Goal: Task Accomplishment & Management: Complete application form

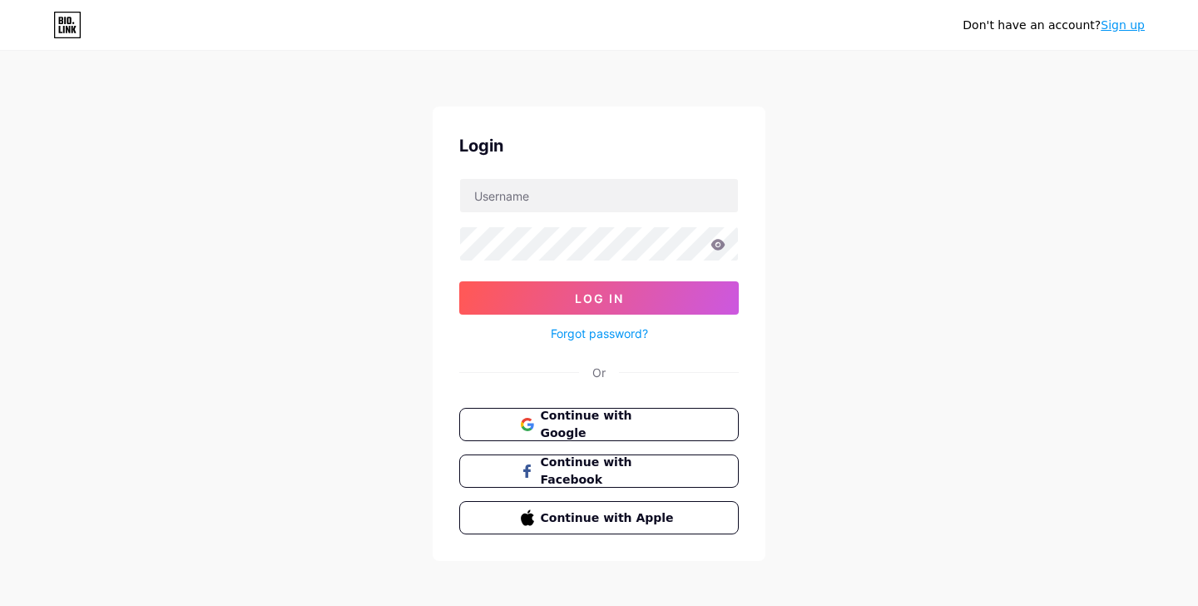
click at [589, 432] on button "Continue with Google" at bounding box center [598, 424] width 279 height 33
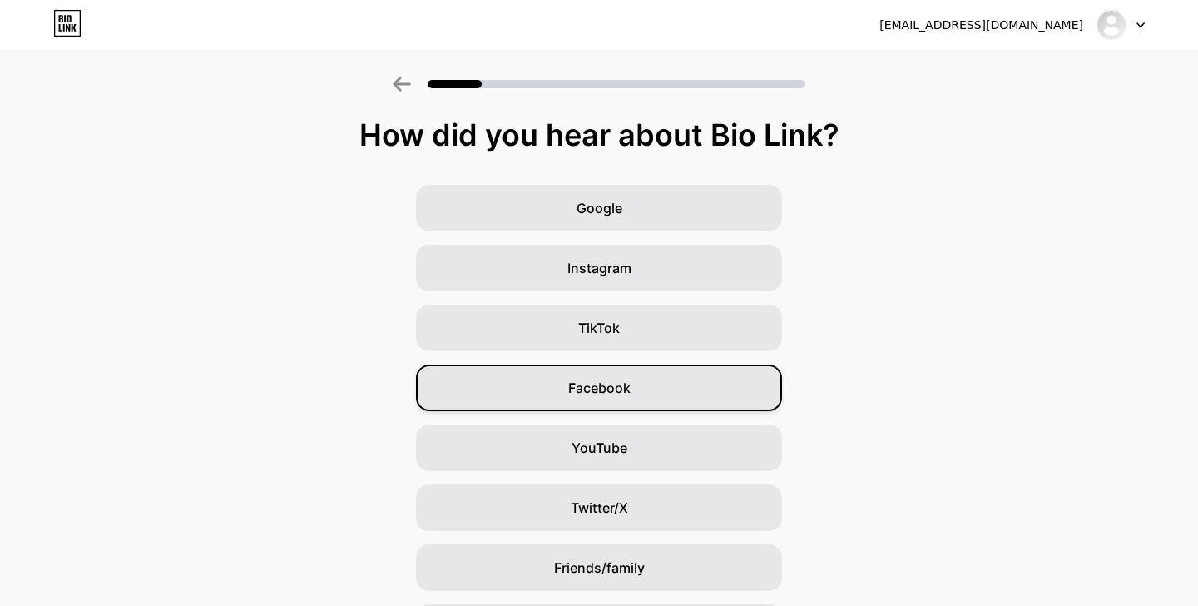
scroll to position [111, 0]
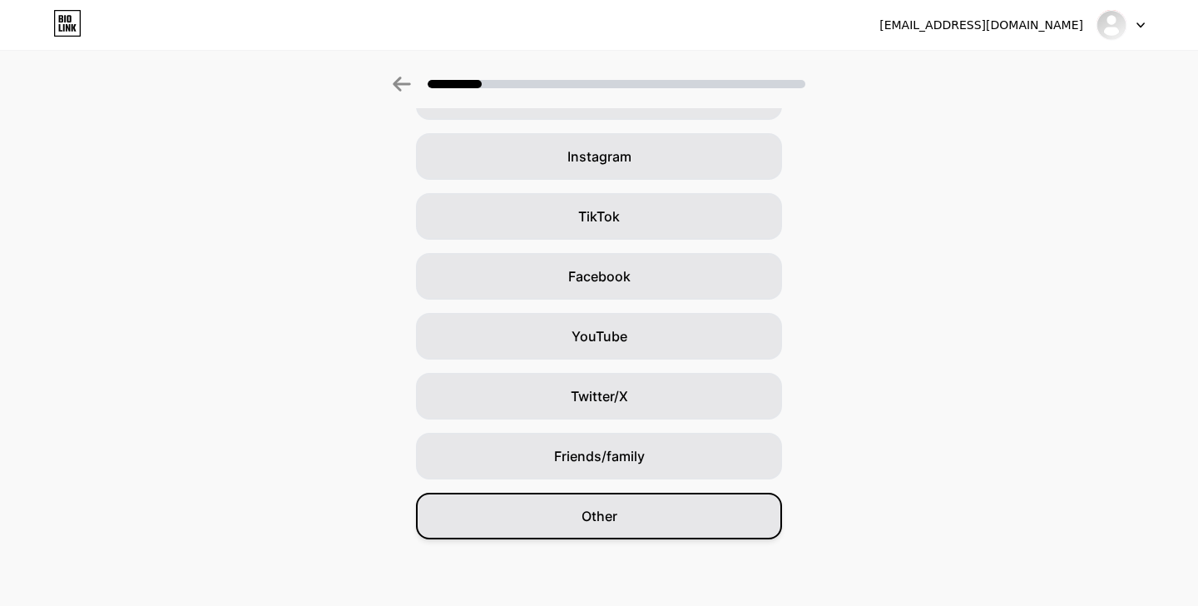
click at [690, 517] on div "Other" at bounding box center [599, 515] width 366 height 47
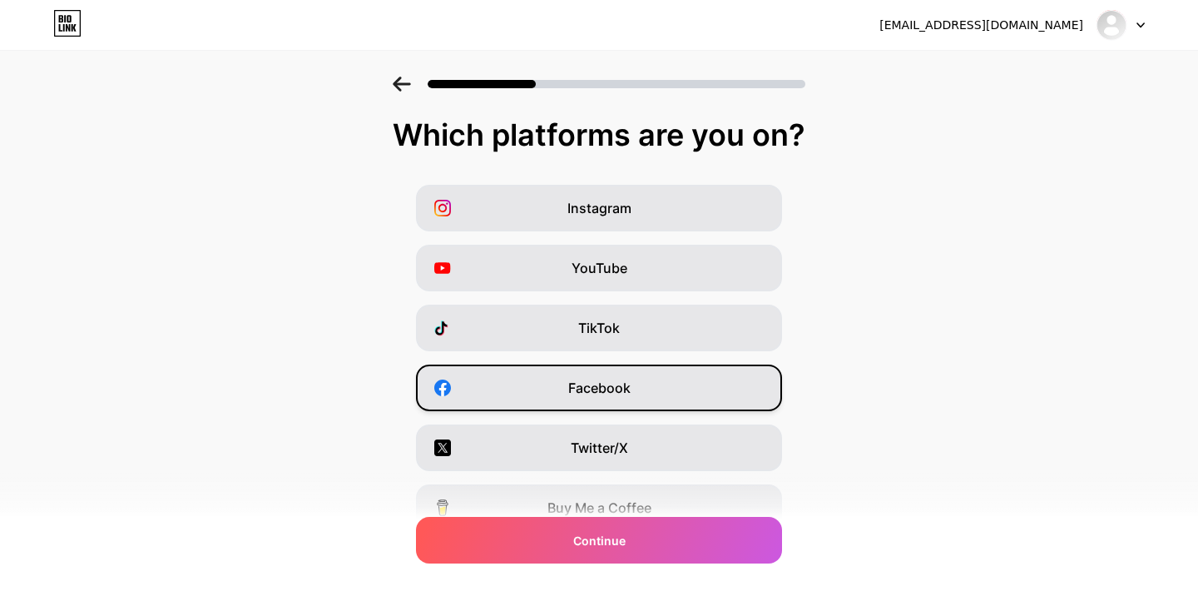
scroll to position [195, 0]
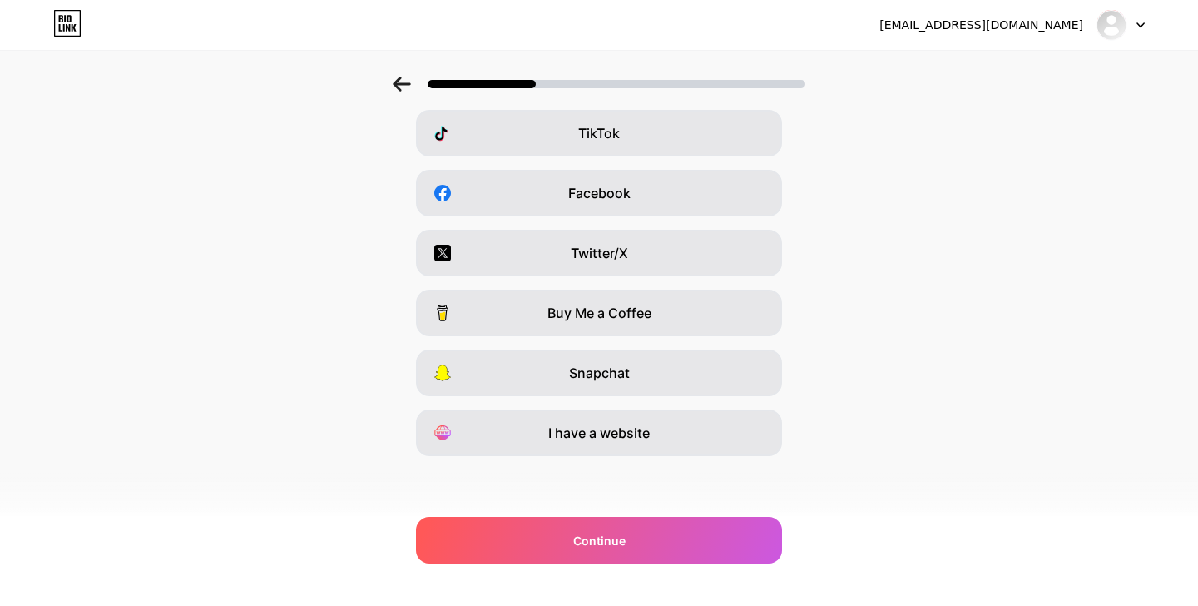
click at [699, 515] on div "Which platforms are you on? Instagram YouTube TikTok Facebook Twitter/X Buy Me …" at bounding box center [599, 230] width 1198 height 615
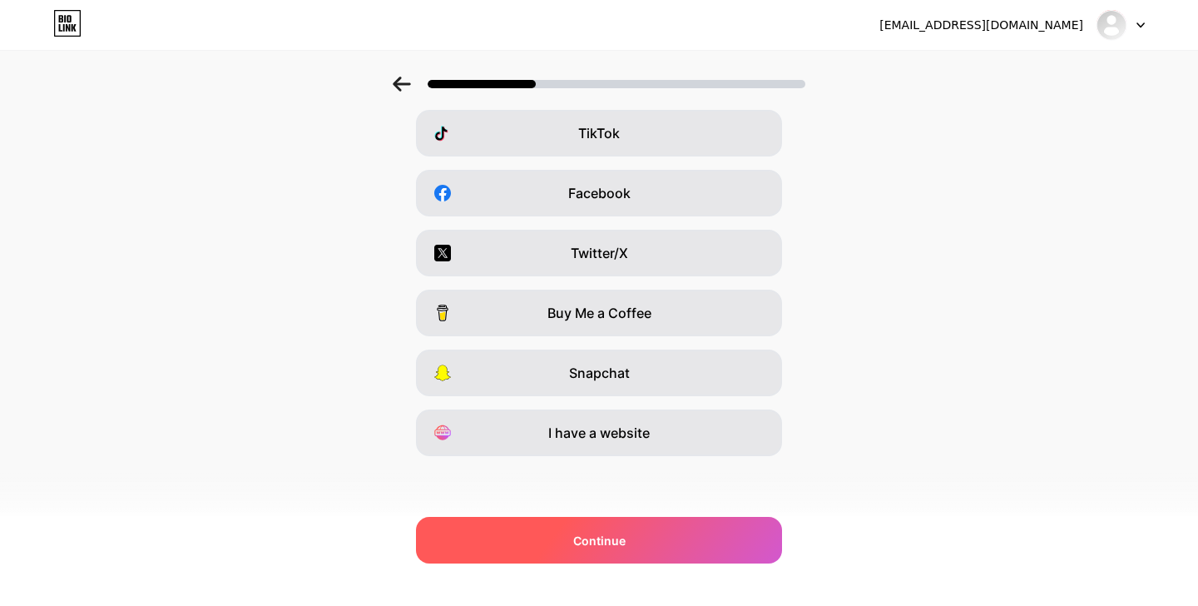
click at [699, 531] on div "Continue" at bounding box center [599, 540] width 366 height 47
click at [699, 546] on div "Continue" at bounding box center [599, 540] width 366 height 47
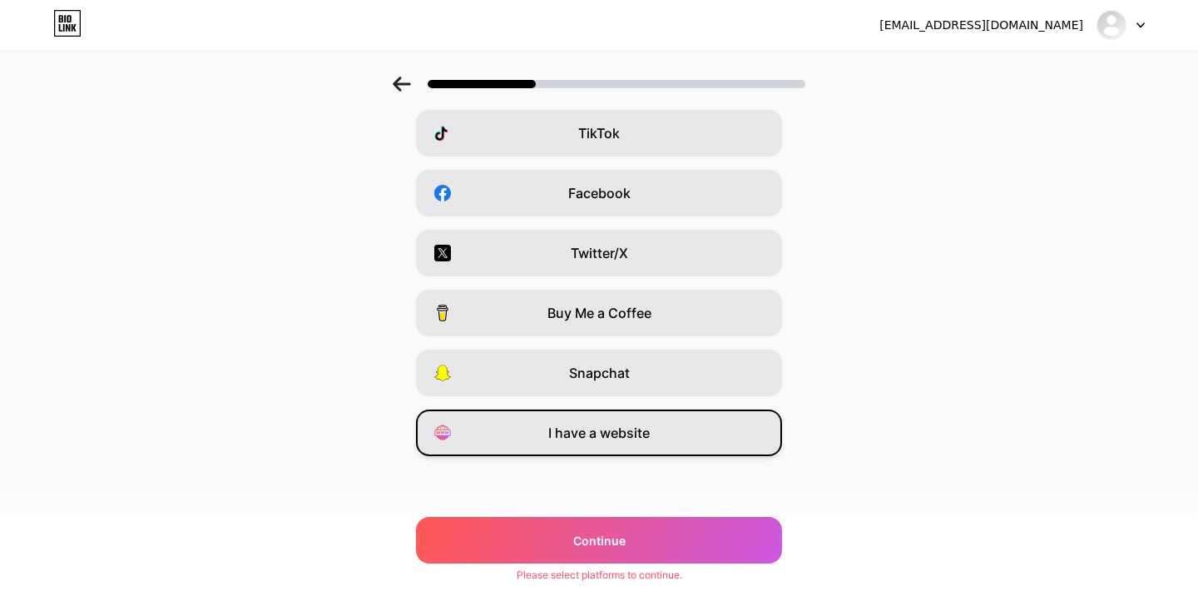
scroll to position [0, 0]
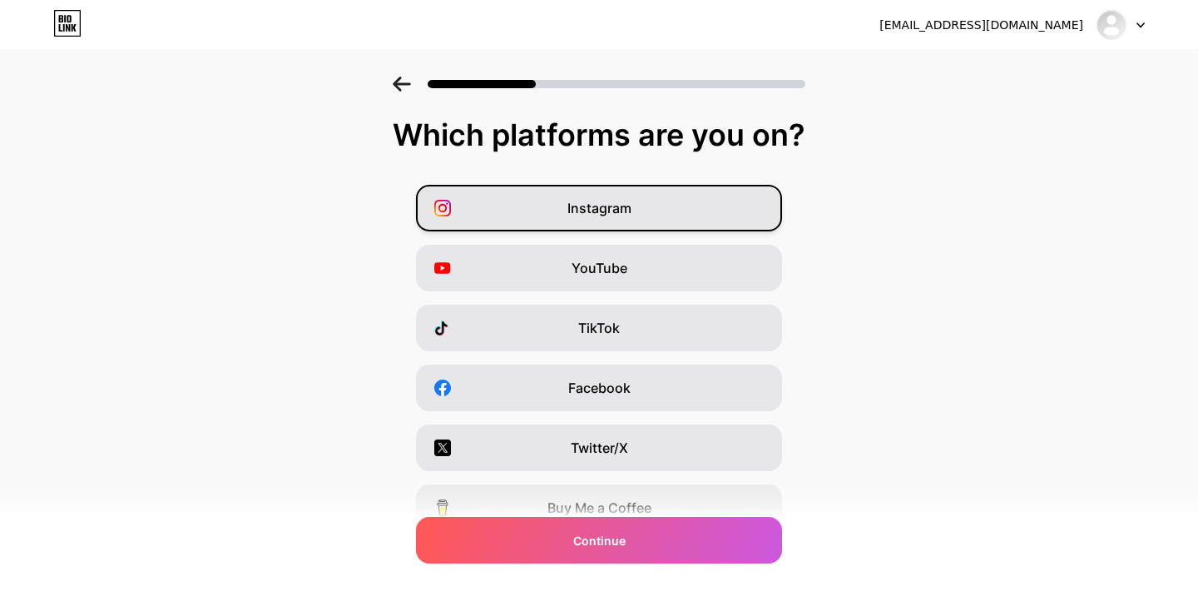
click at [720, 212] on div "Instagram" at bounding box center [599, 208] width 366 height 47
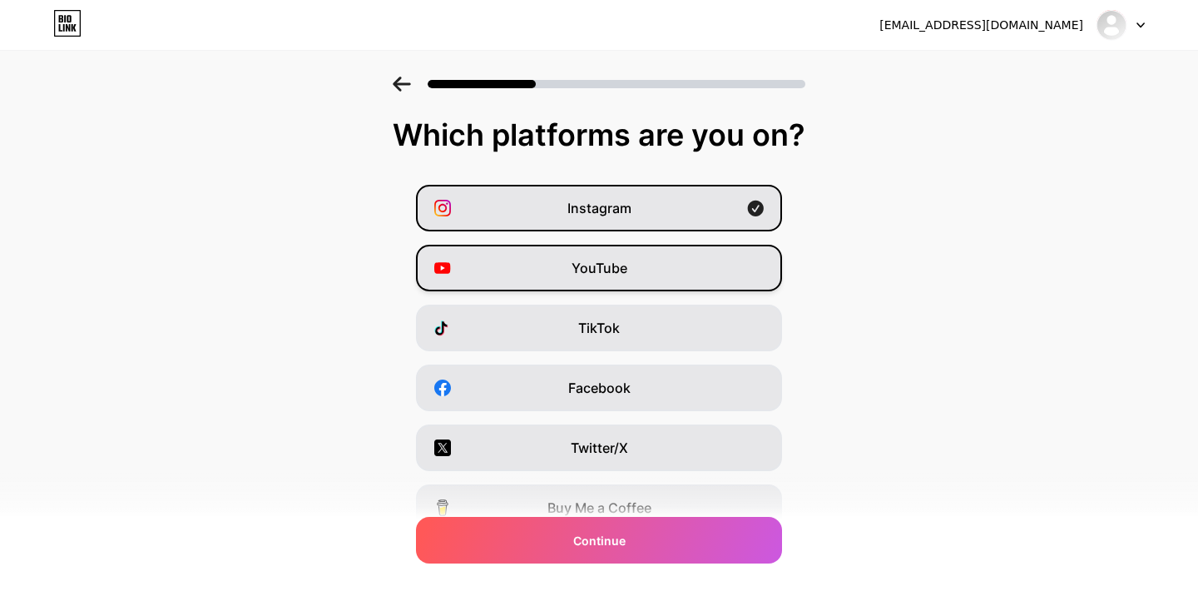
click at [714, 266] on div "YouTube" at bounding box center [599, 268] width 366 height 47
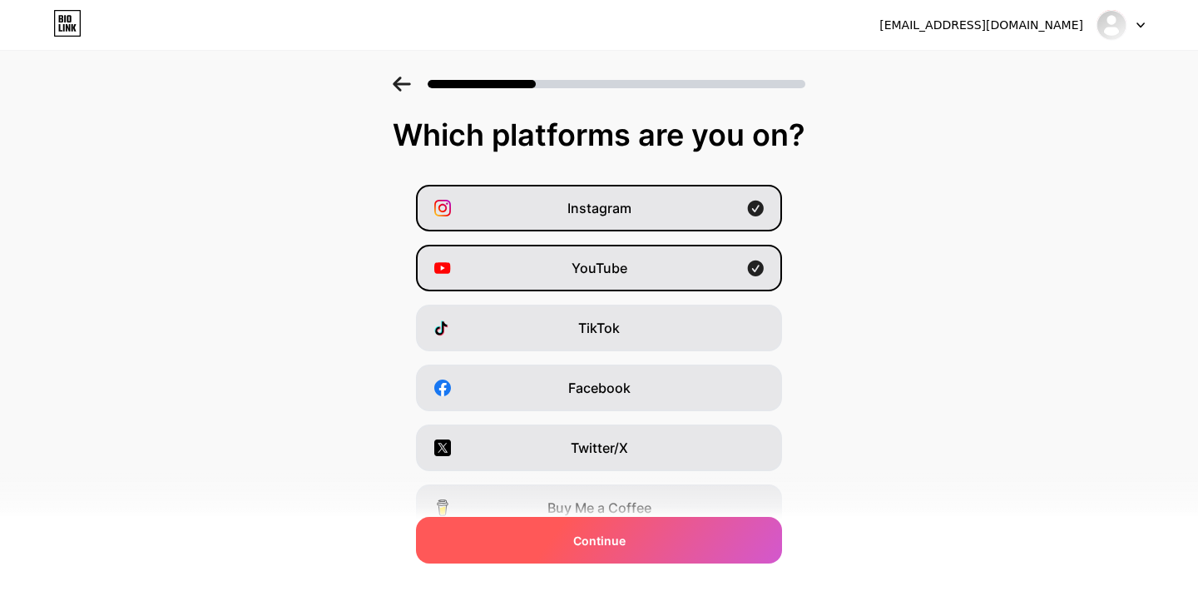
click at [669, 538] on div "Continue" at bounding box center [599, 540] width 366 height 47
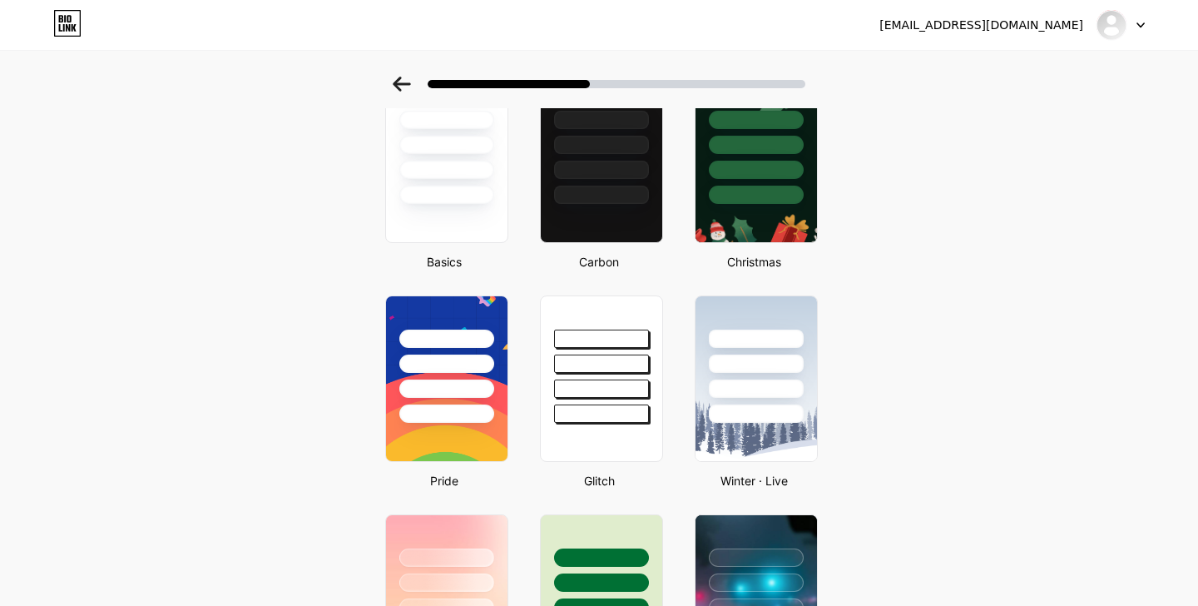
scroll to position [110, 0]
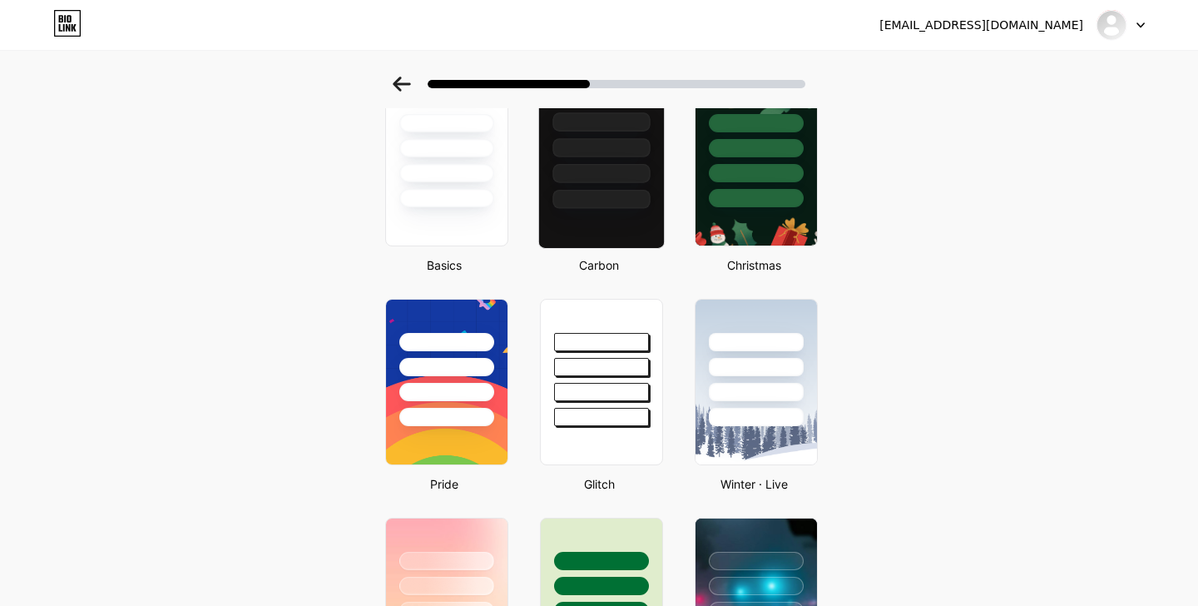
click at [614, 222] on div at bounding box center [601, 162] width 126 height 171
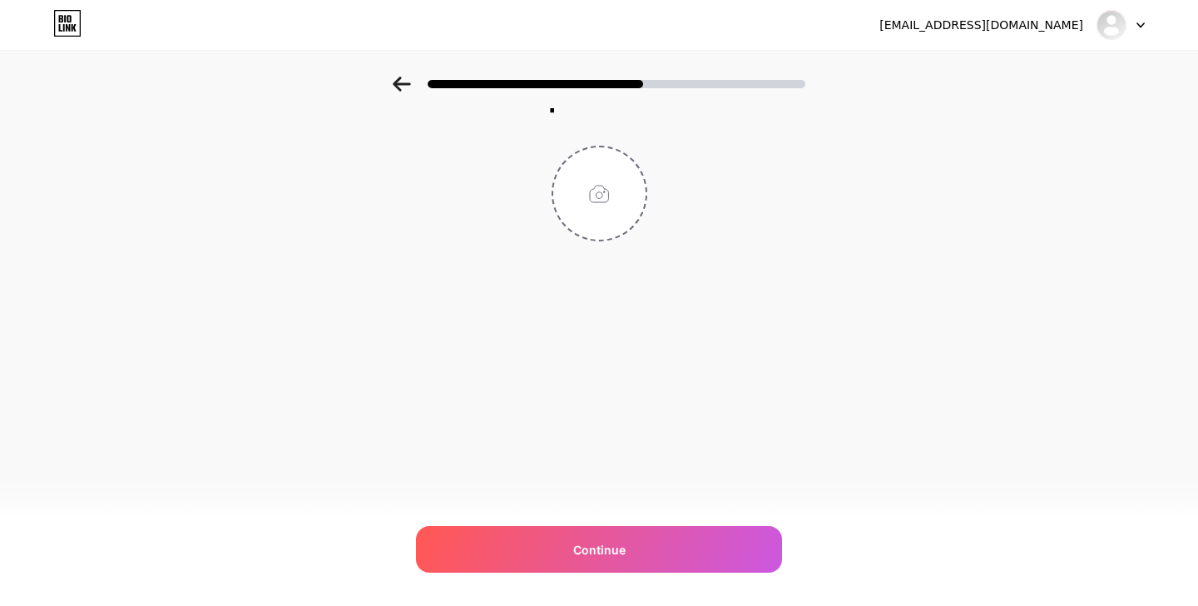
scroll to position [0, 0]
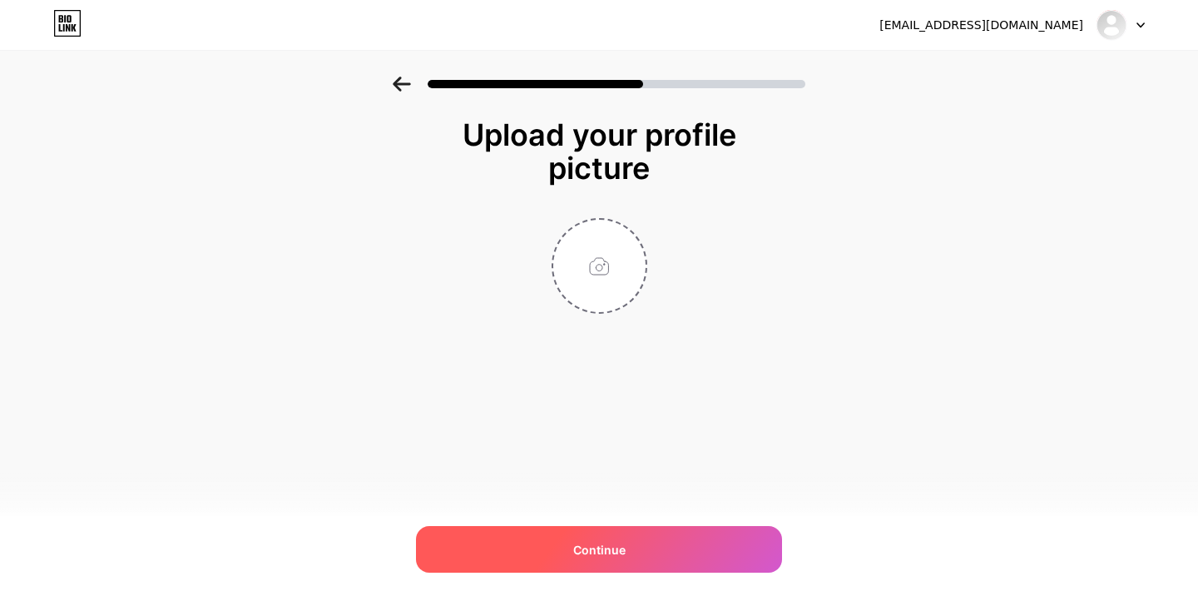
click at [654, 546] on div "Continue" at bounding box center [599, 549] width 366 height 47
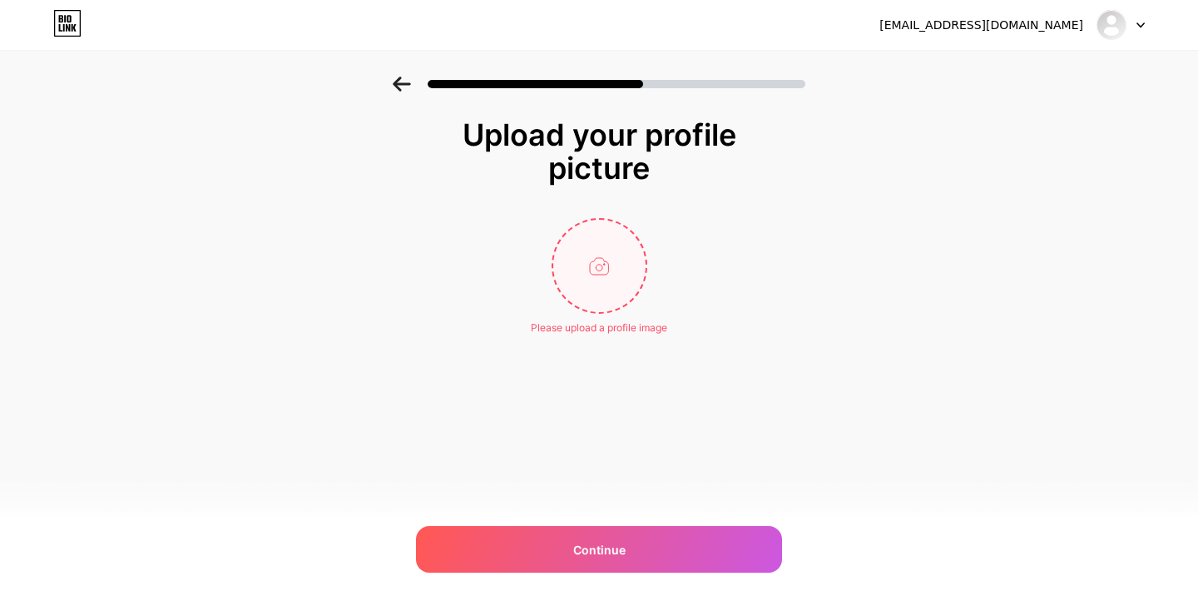
click at [589, 255] on input "file" at bounding box center [599, 266] width 92 height 92
type input "C:\fakepath\NEMPH.jpg"
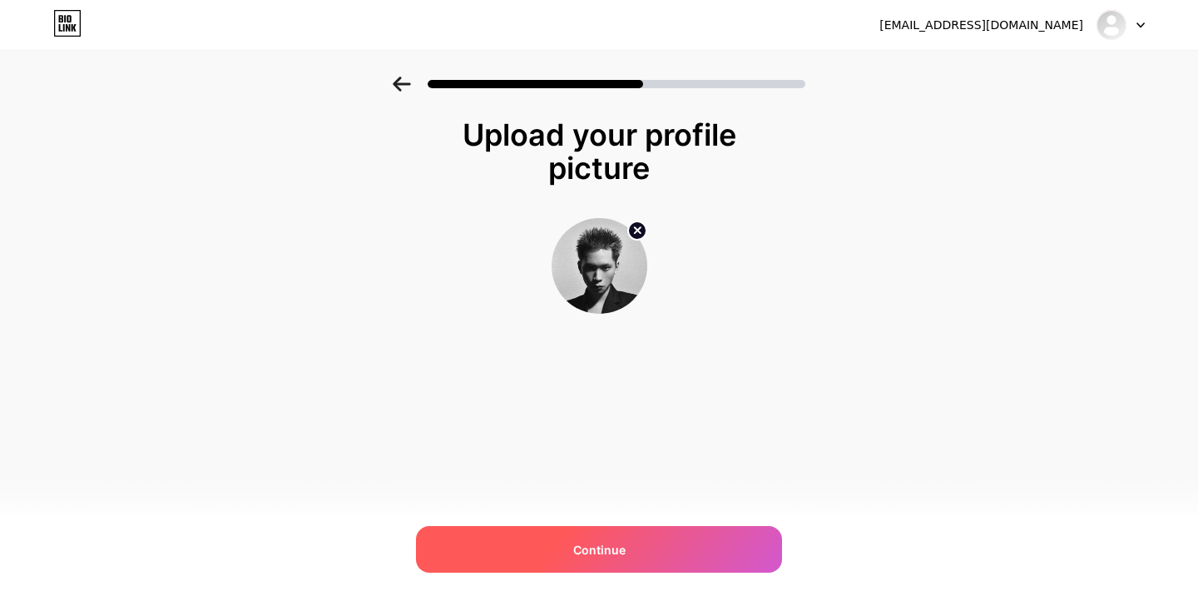
click at [692, 548] on div "Continue" at bounding box center [599, 549] width 366 height 47
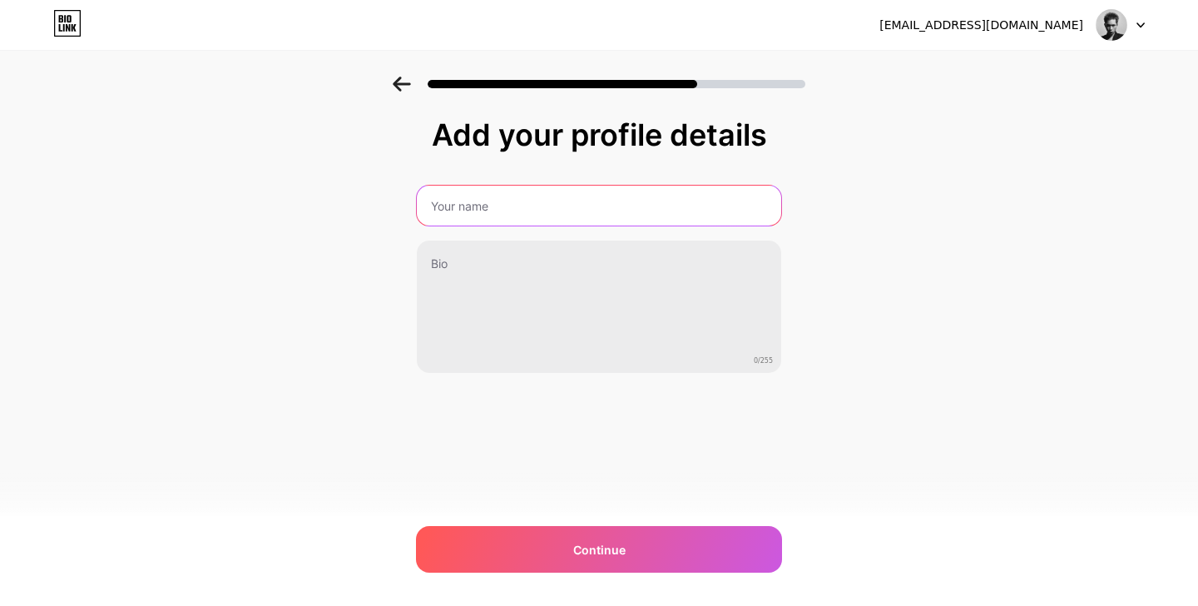
click at [609, 210] on input "text" at bounding box center [599, 205] width 364 height 40
type input "hainampham"
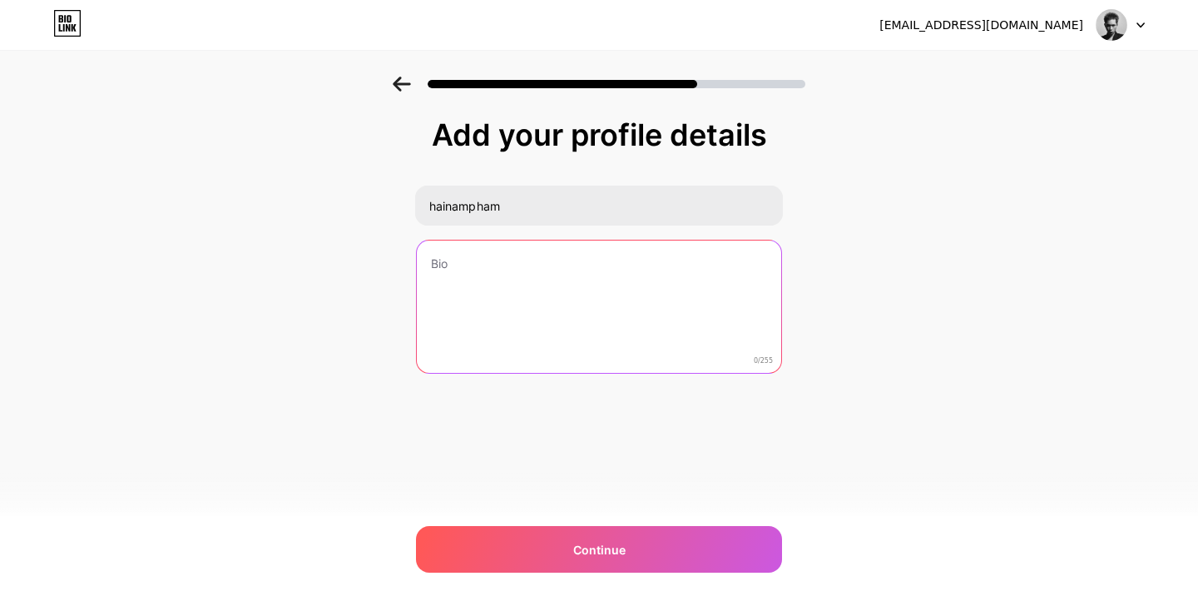
click at [605, 273] on textarea at bounding box center [599, 307] width 364 height 134
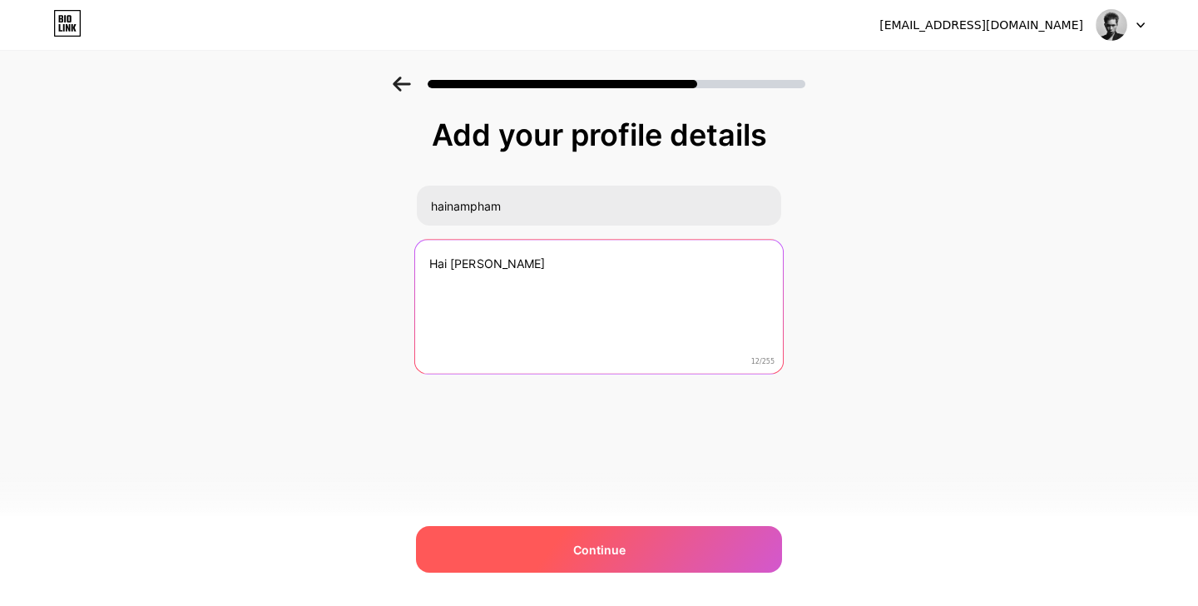
type textarea "Hai [PERSON_NAME]"
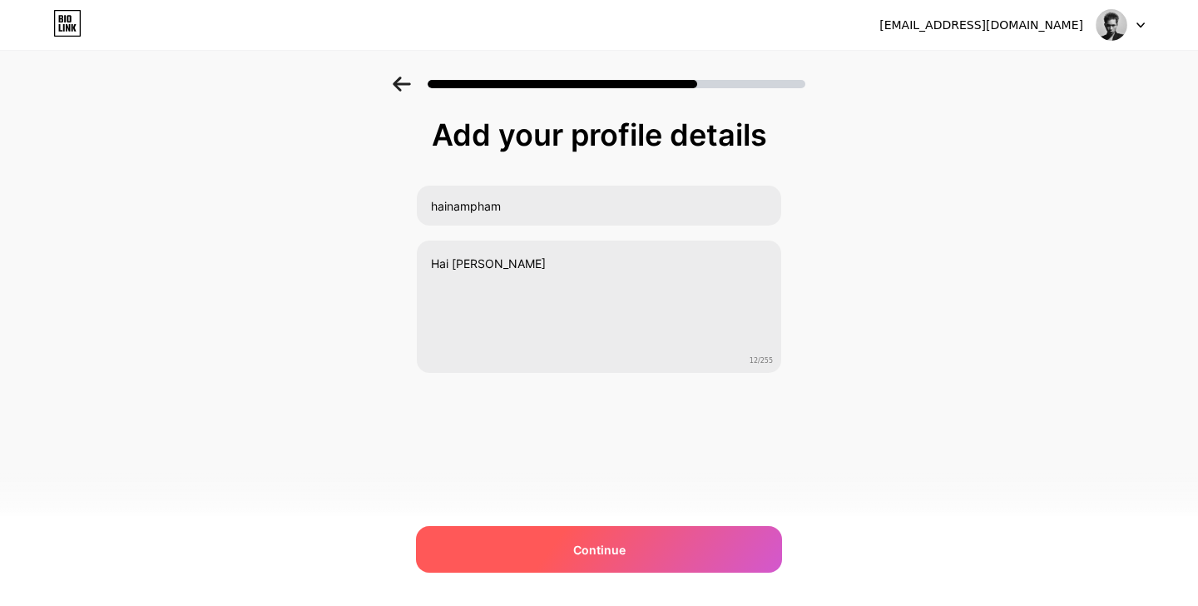
click at [642, 549] on div "Continue" at bounding box center [599, 549] width 366 height 47
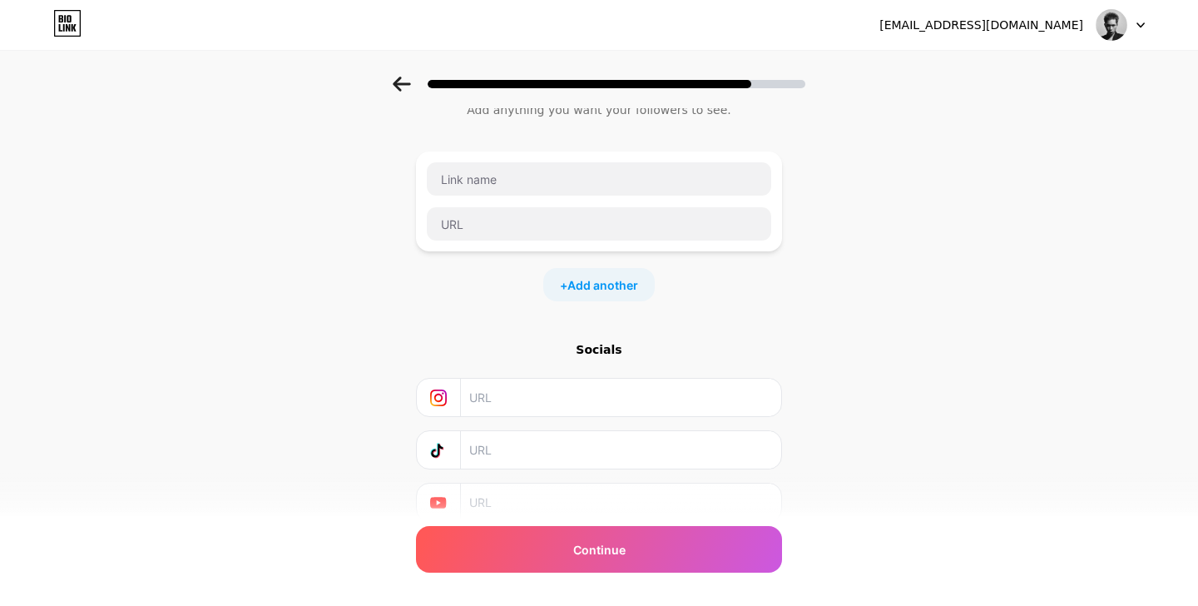
scroll to position [57, 0]
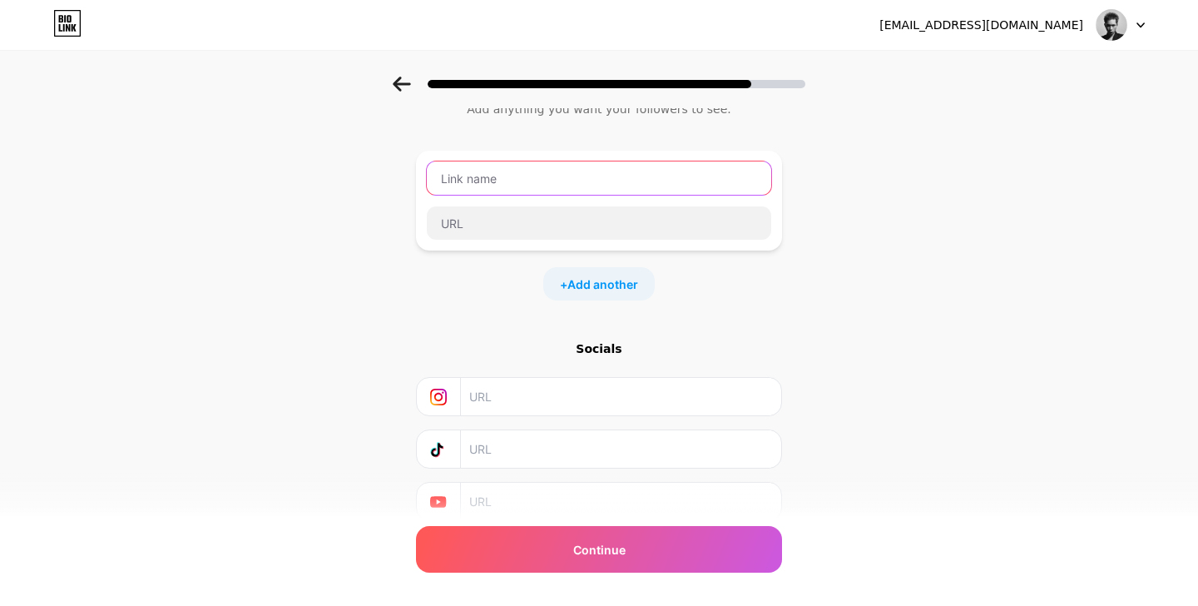
click at [542, 180] on input "text" at bounding box center [599, 177] width 344 height 33
click at [596, 171] on input "text" at bounding box center [599, 177] width 344 height 33
paste input "[URL][DOMAIN_NAME]"
type input "[URL][DOMAIN_NAME]"
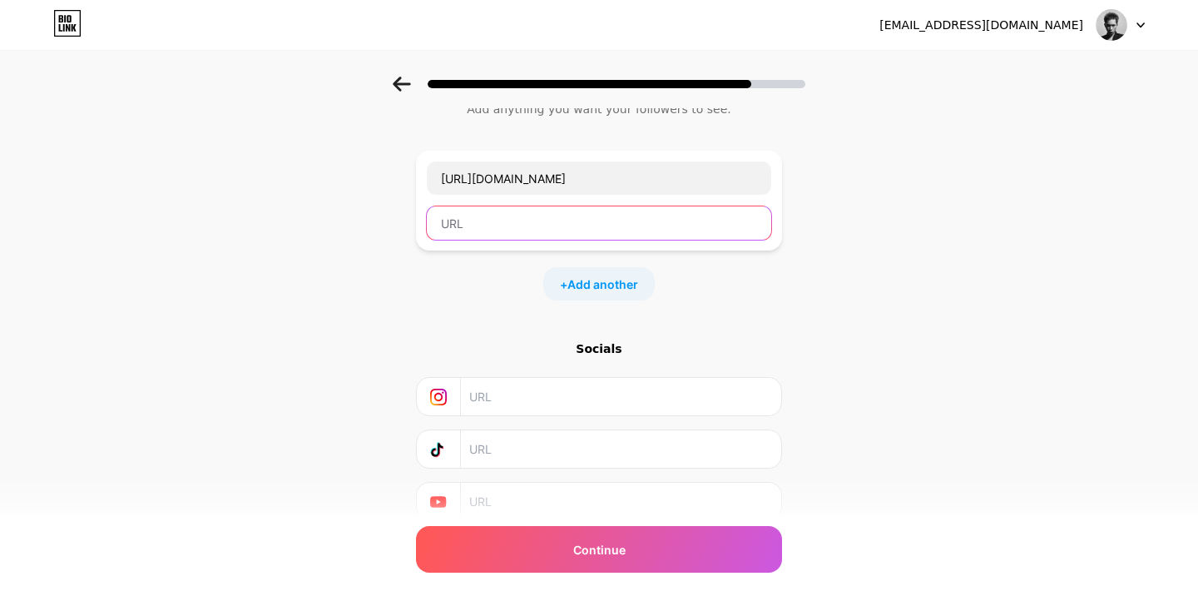
click at [584, 227] on input "text" at bounding box center [599, 222] width 344 height 33
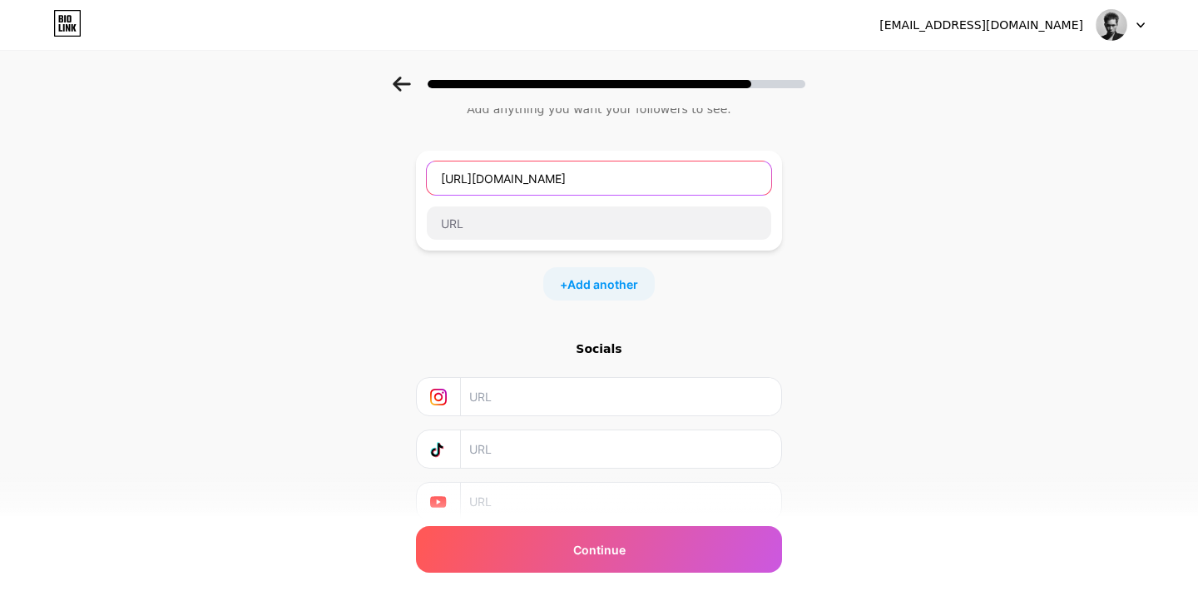
drag, startPoint x: 440, startPoint y: 180, endPoint x: 1065, endPoint y: 215, distance: 626.5
click at [1065, 215] on div "Start with a link Add anything you want your followers to see. [URL][DOMAIN_NAM…" at bounding box center [599, 311] width 1198 height 585
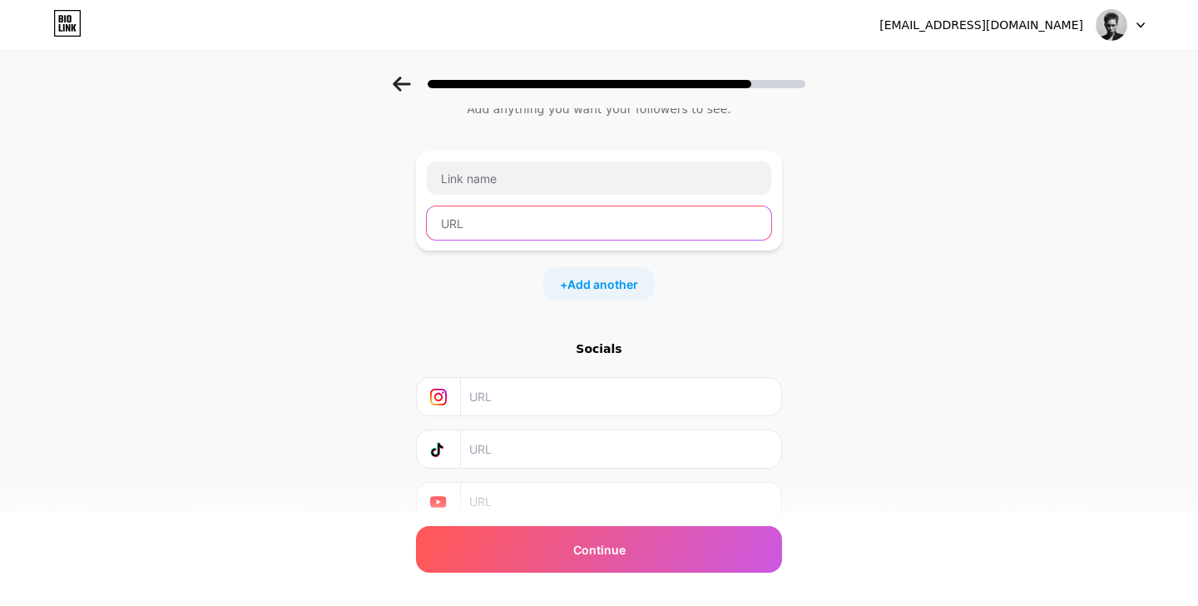
click at [708, 223] on input "text" at bounding box center [599, 222] width 344 height 33
paste input "[URL][DOMAIN_NAME]"
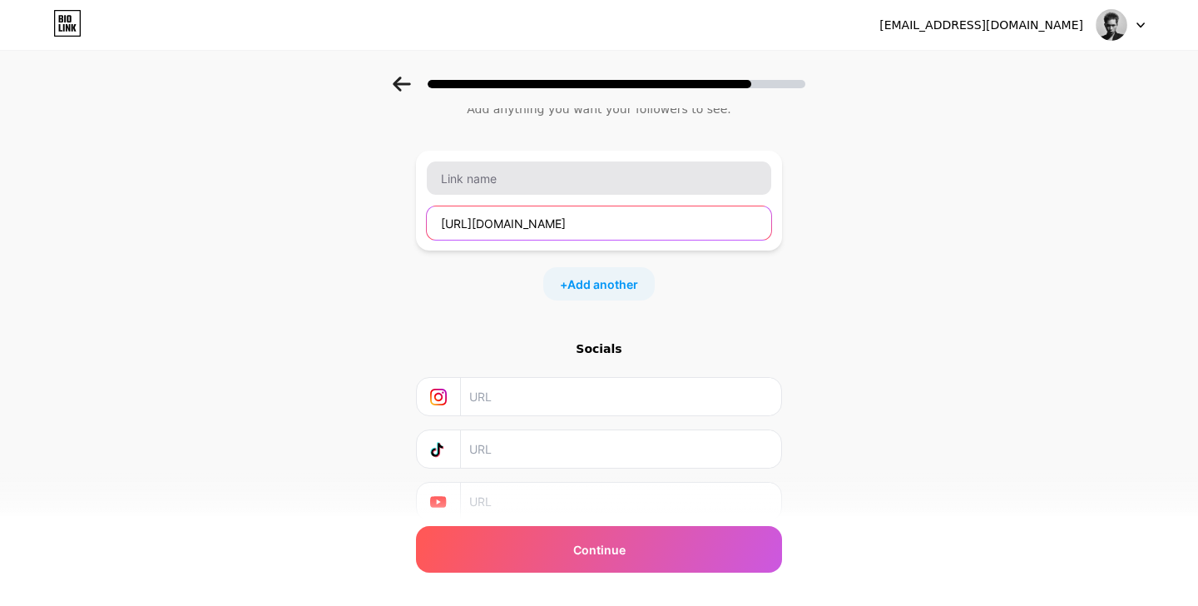
type input "[URL][DOMAIN_NAME]"
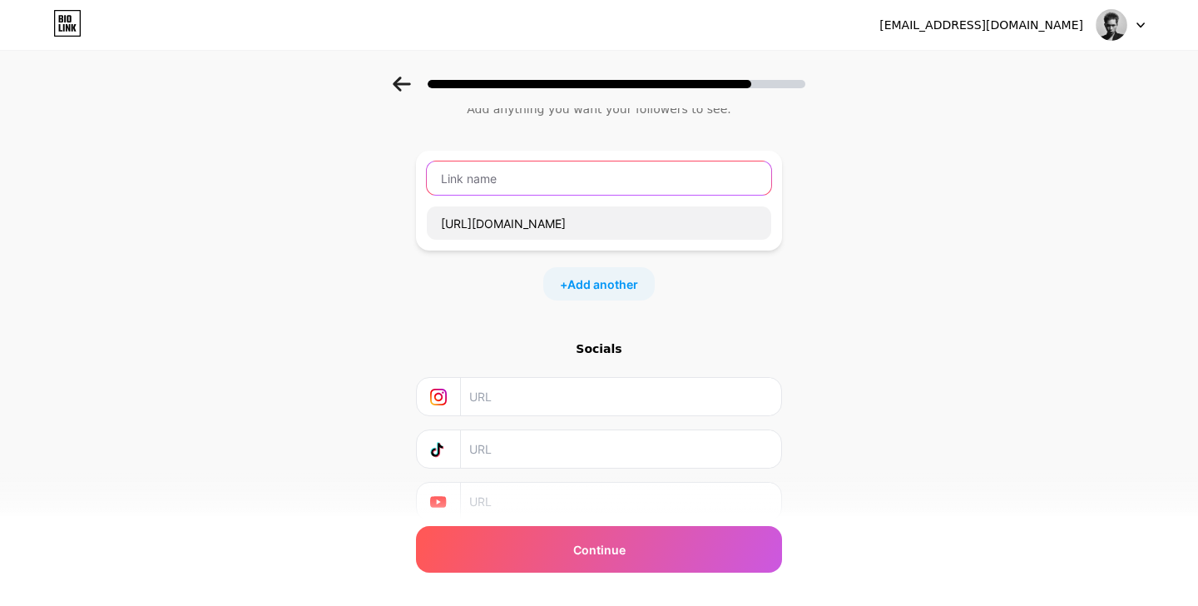
click at [572, 187] on input "text" at bounding box center [599, 177] width 344 height 33
type input "Portfolio"
click at [591, 284] on span "Add another" at bounding box center [602, 283] width 71 height 17
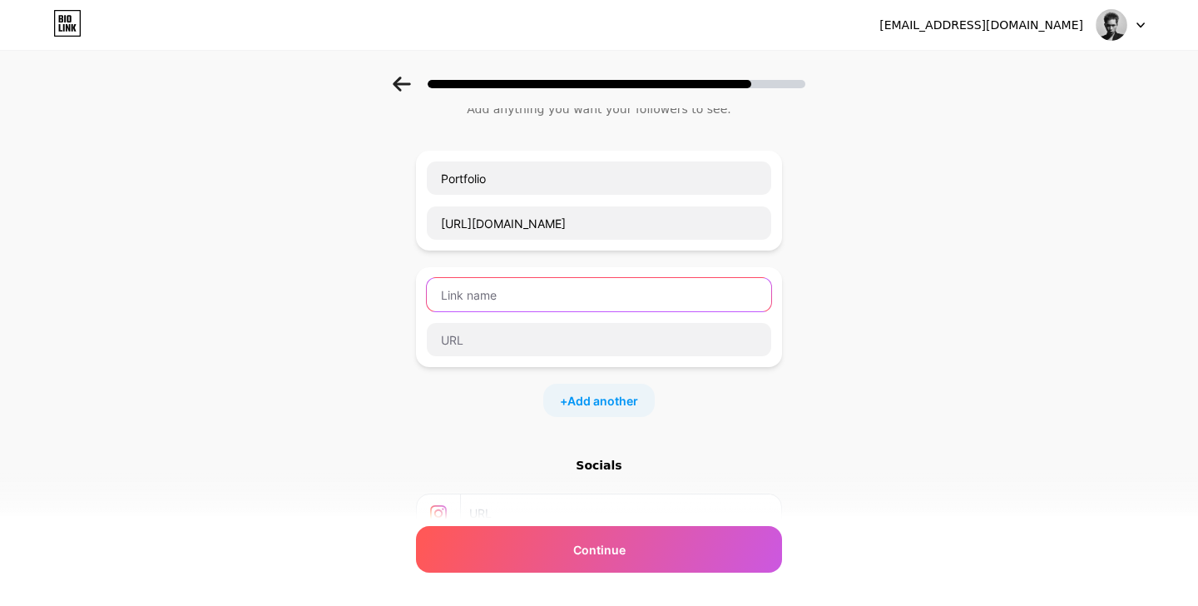
click at [589, 298] on input "text" at bounding box center [599, 294] width 344 height 33
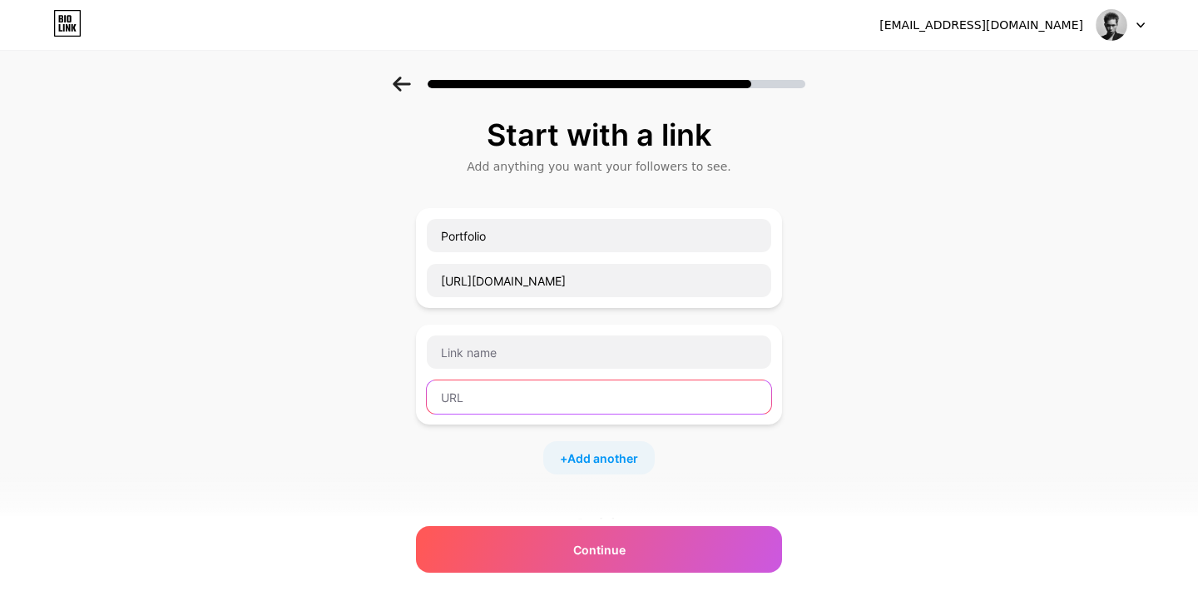
click at [616, 393] on input "text" at bounding box center [599, 396] width 344 height 33
paste input "[URL][DOMAIN_NAME]"
type input "[URL][DOMAIN_NAME]"
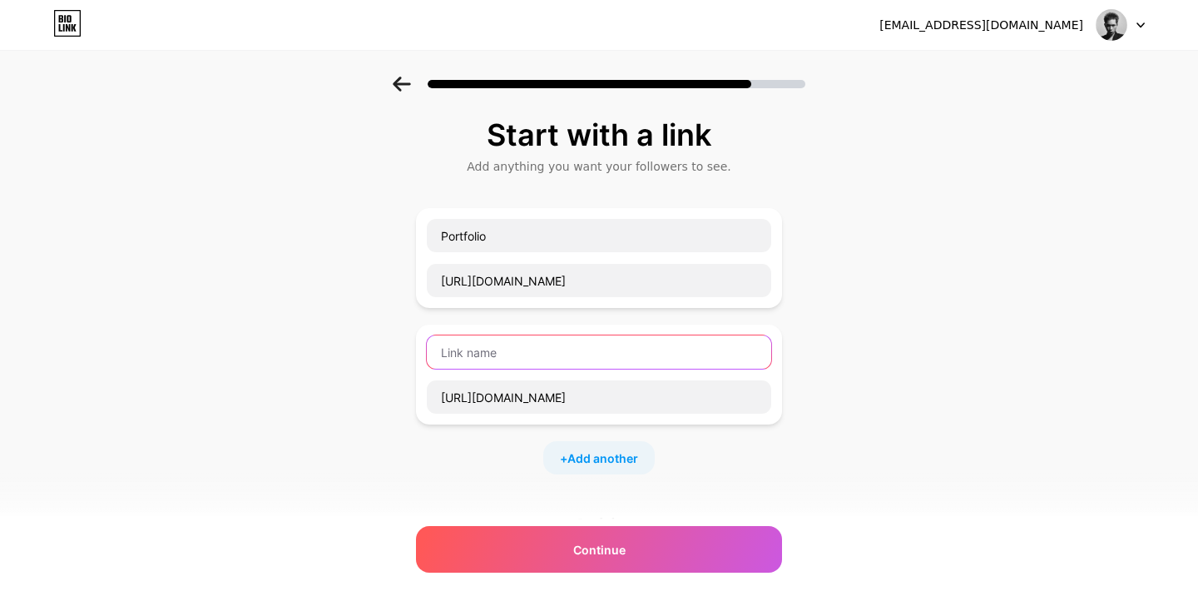
click at [611, 360] on input "text" at bounding box center [599, 351] width 344 height 33
click at [604, 353] on input "Graphics Art" at bounding box center [599, 351] width 344 height 33
click at [488, 348] on input "Graphics Art" at bounding box center [599, 351] width 344 height 33
click at [546, 354] on input "Graphic Art" at bounding box center [599, 351] width 344 height 33
type input "Graphic Art"
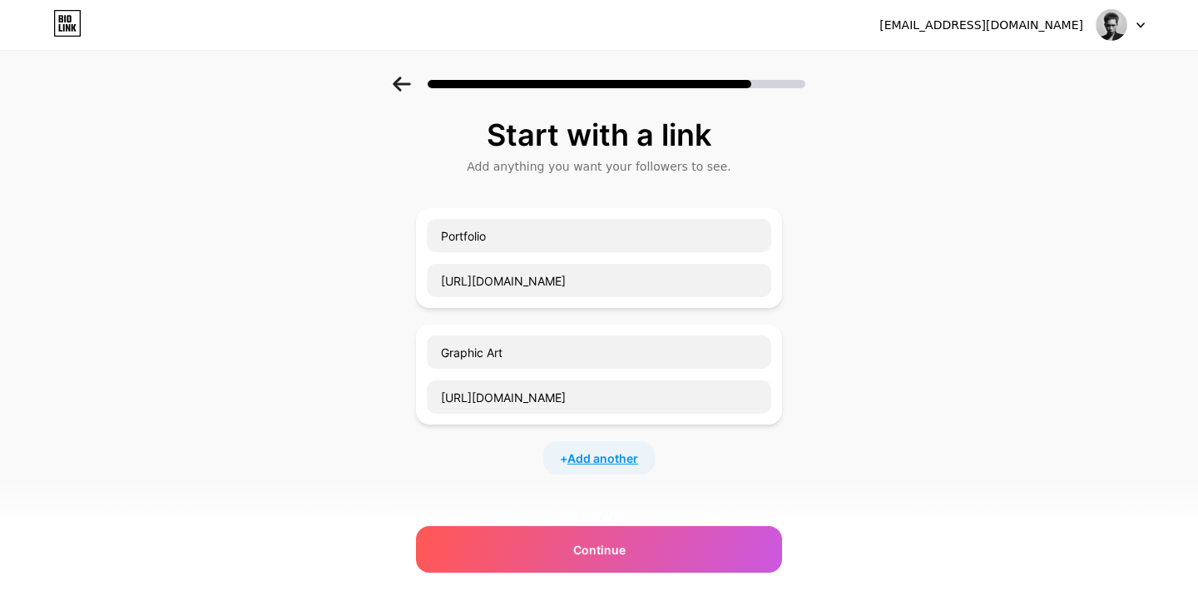
click at [601, 450] on span "Add another" at bounding box center [602, 457] width 71 height 17
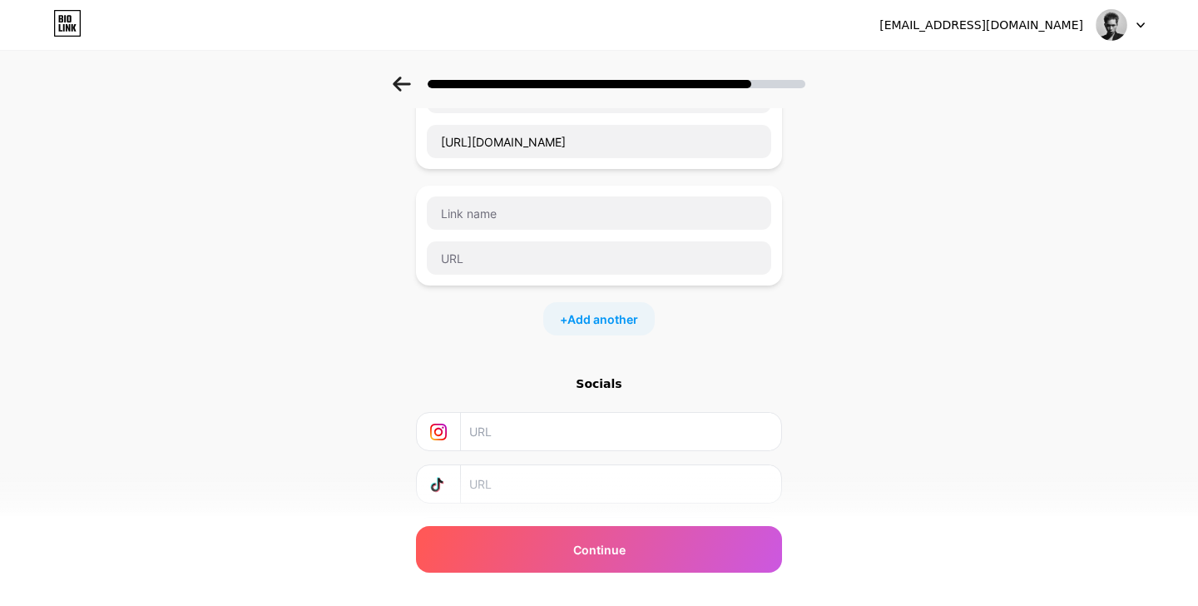
scroll to position [255, 0]
click at [649, 268] on input "text" at bounding box center [599, 258] width 344 height 33
paste input "[URL][DOMAIN_NAME]"
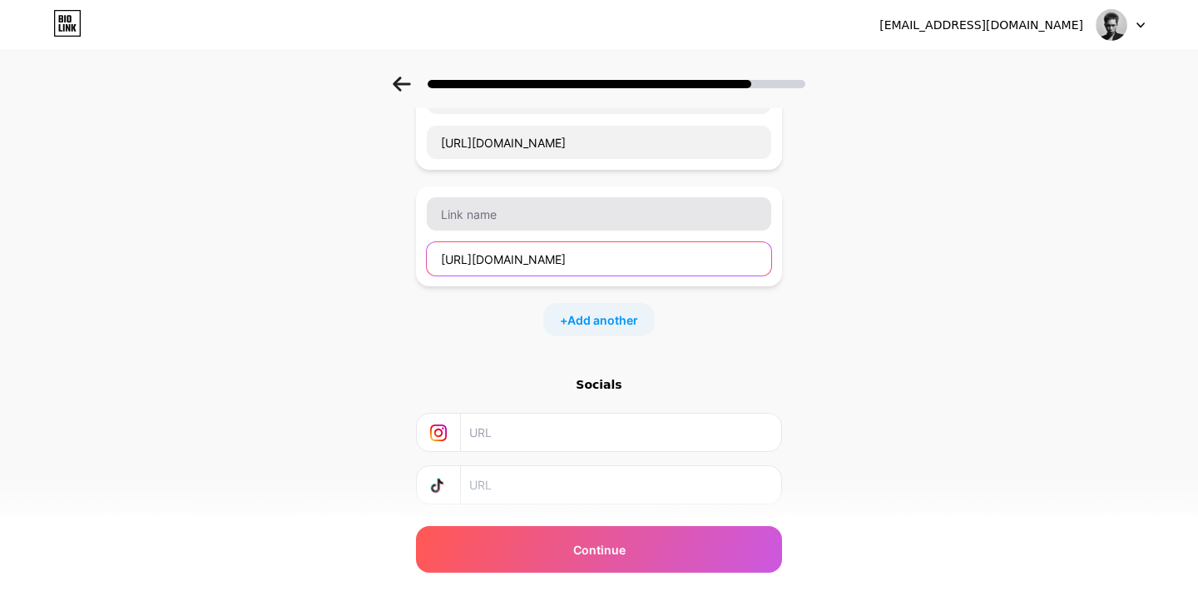
type input "[URL][DOMAIN_NAME]"
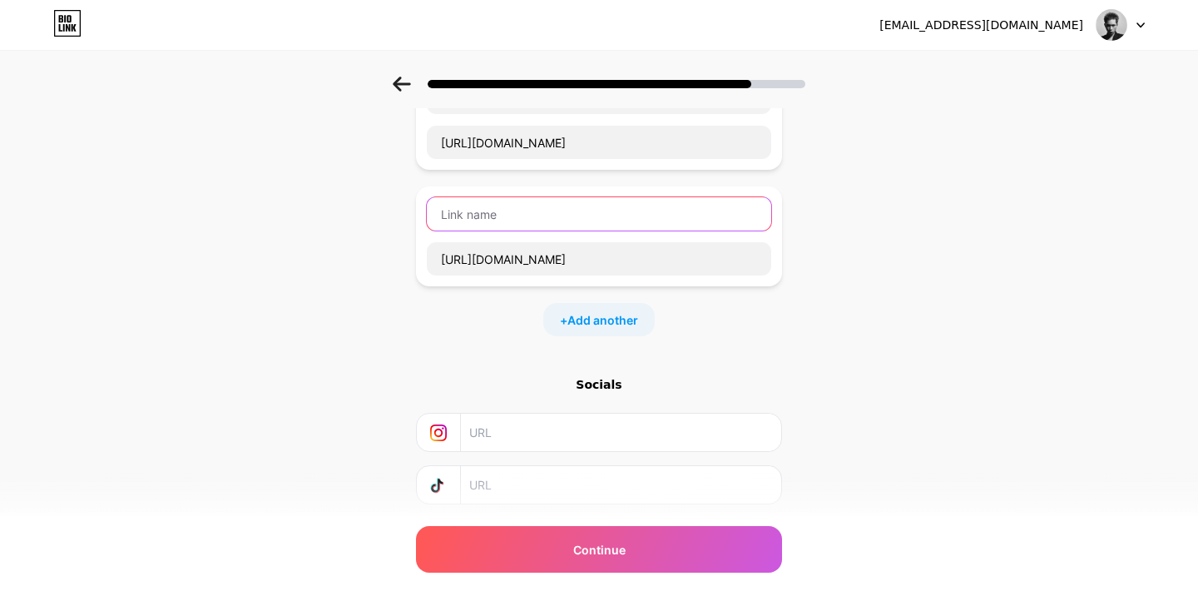
click at [652, 215] on input "text" at bounding box center [599, 213] width 344 height 33
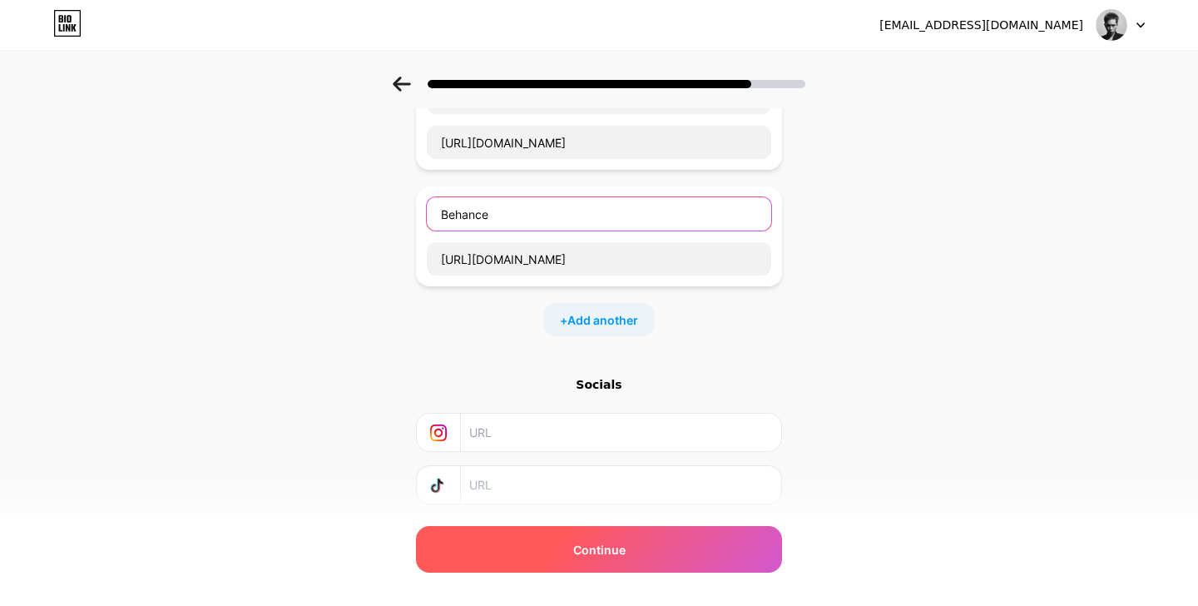
type input "Behance"
click at [610, 542] on span "Continue" at bounding box center [599, 549] width 52 height 17
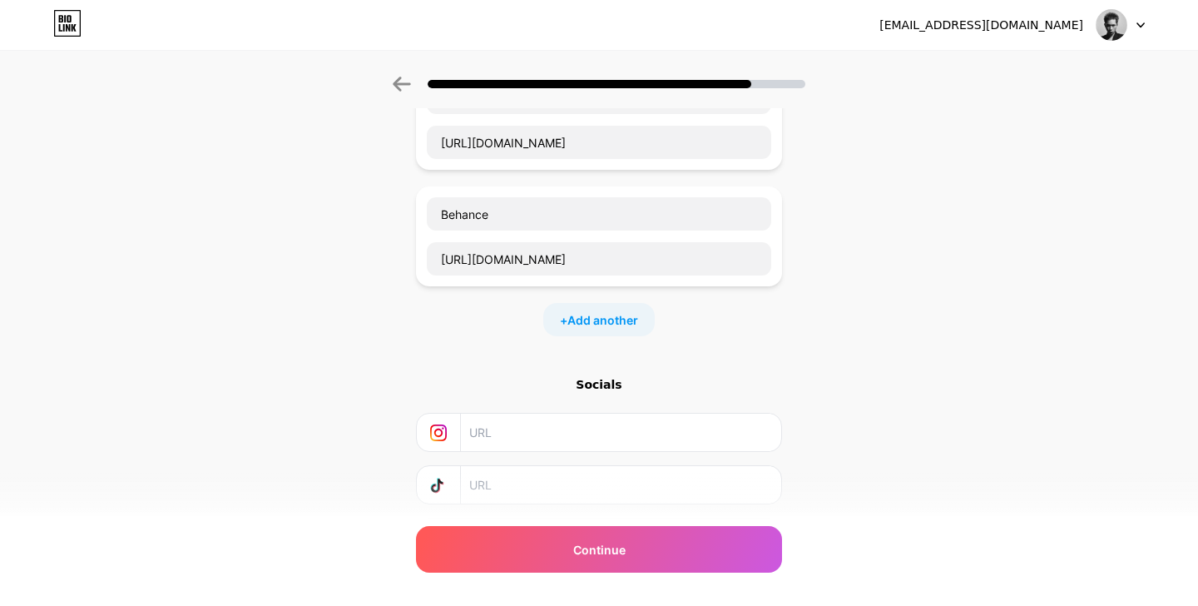
scroll to position [355, 0]
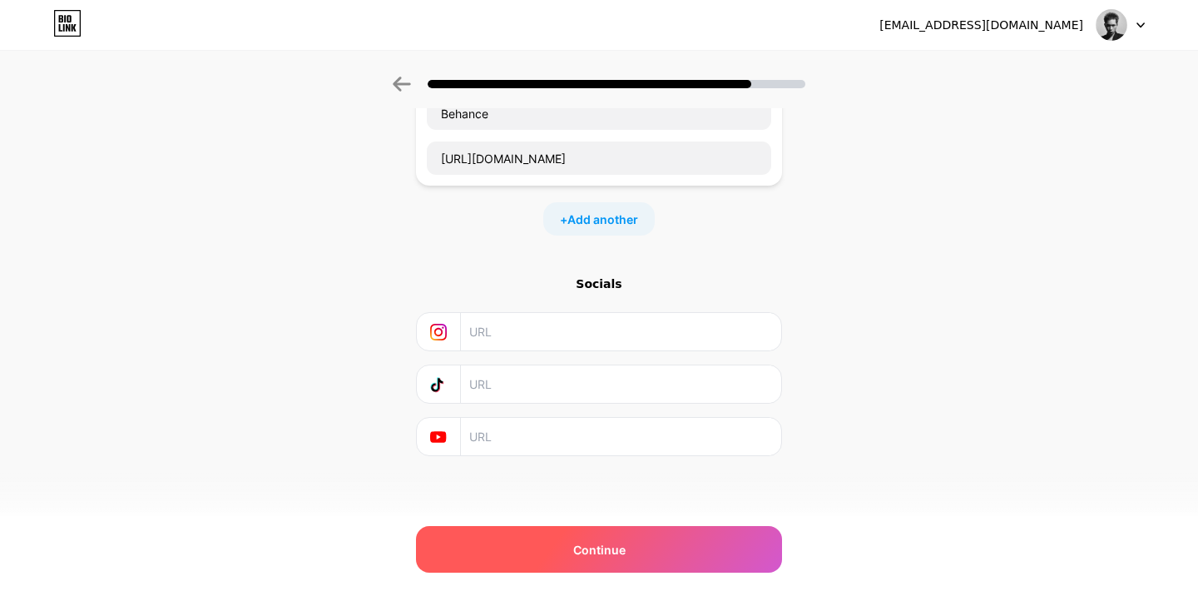
click at [630, 541] on div "Continue" at bounding box center [599, 549] width 366 height 47
click at [603, 546] on span "Continue" at bounding box center [599, 549] width 52 height 17
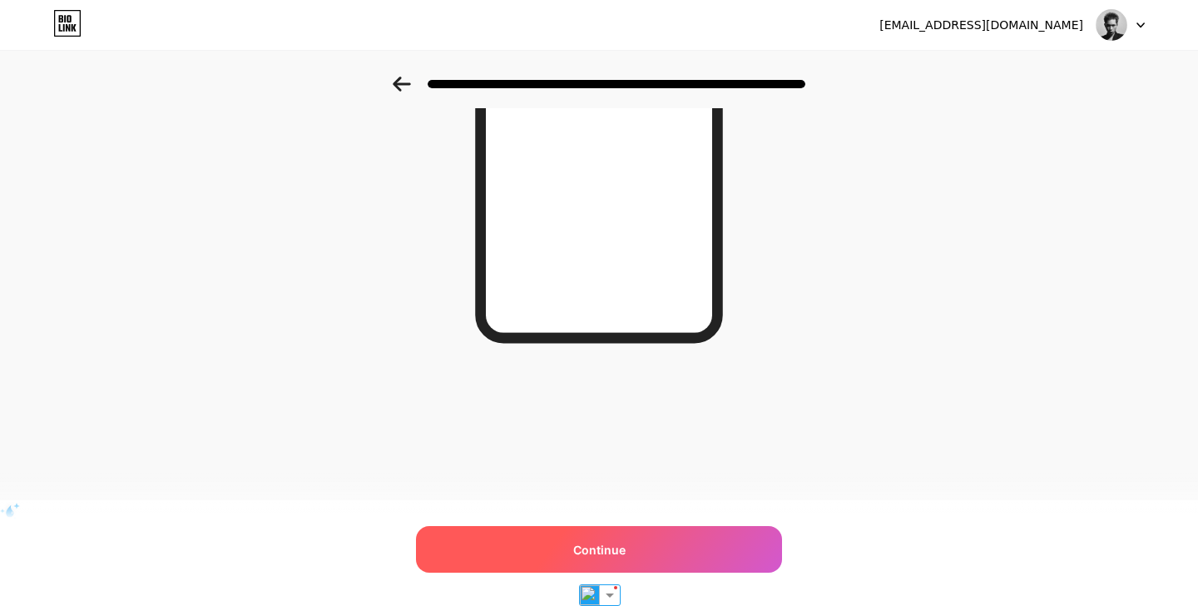
scroll to position [0, 0]
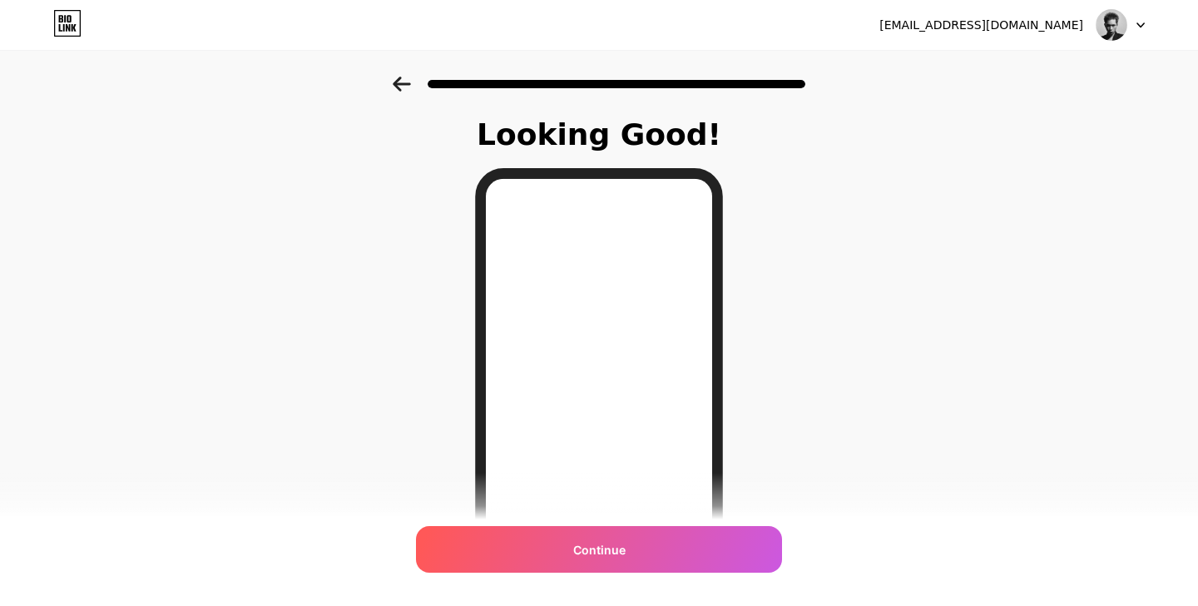
click at [793, 277] on div "Looking Good! Continue" at bounding box center [599, 423] width 1198 height 693
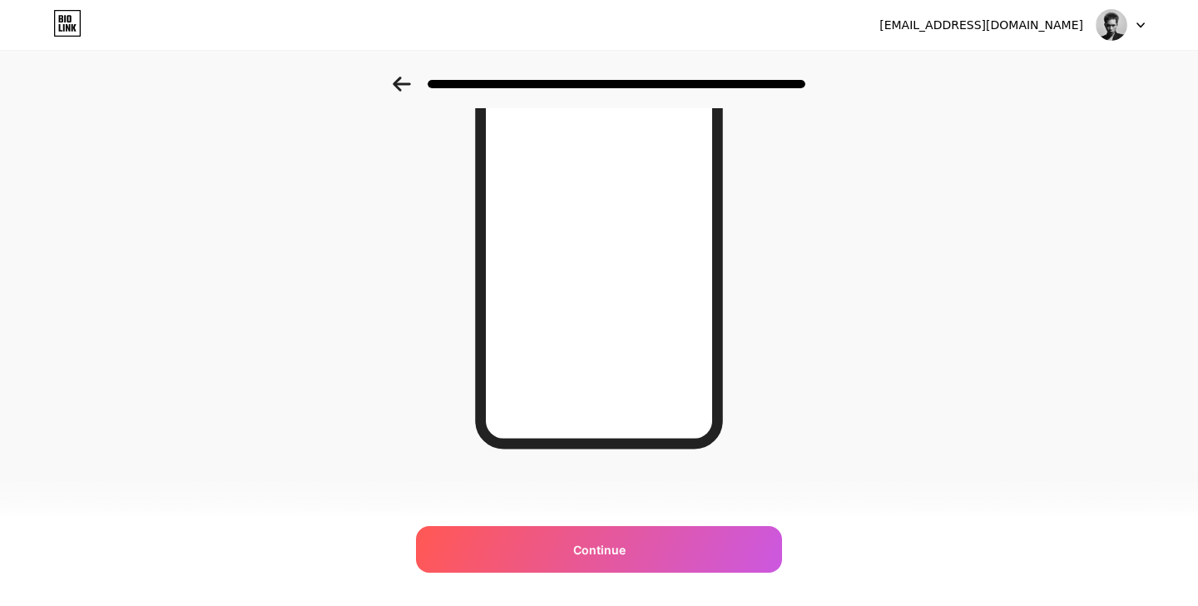
click at [792, 299] on div "Looking Good! Continue" at bounding box center [599, 192] width 1198 height 693
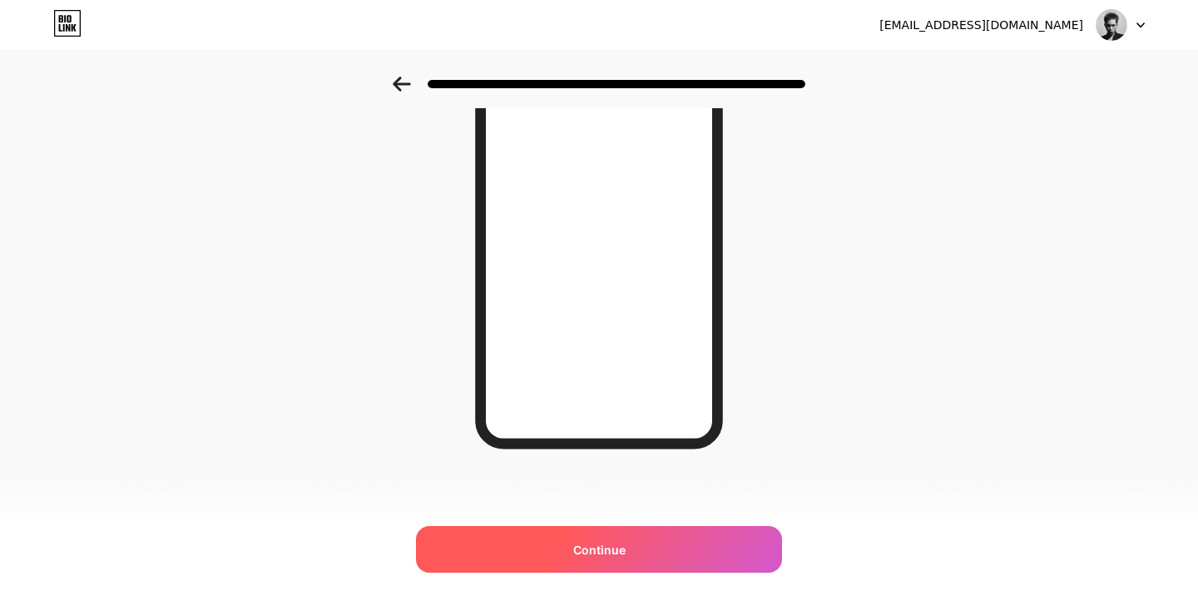
click at [690, 541] on div "Continue" at bounding box center [599, 549] width 366 height 47
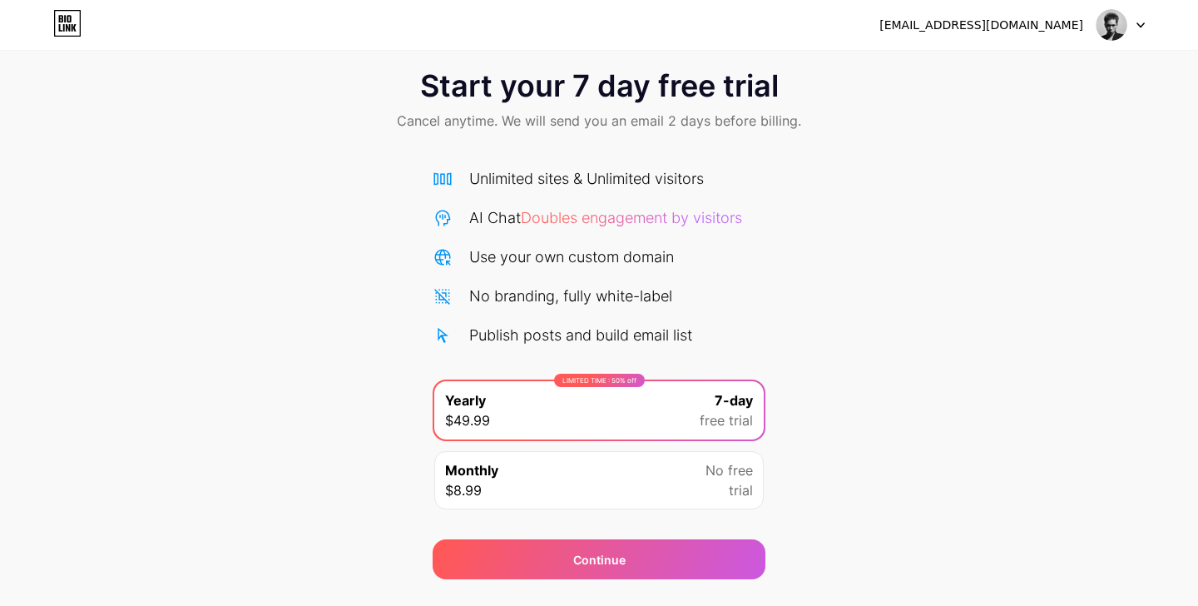
scroll to position [64, 0]
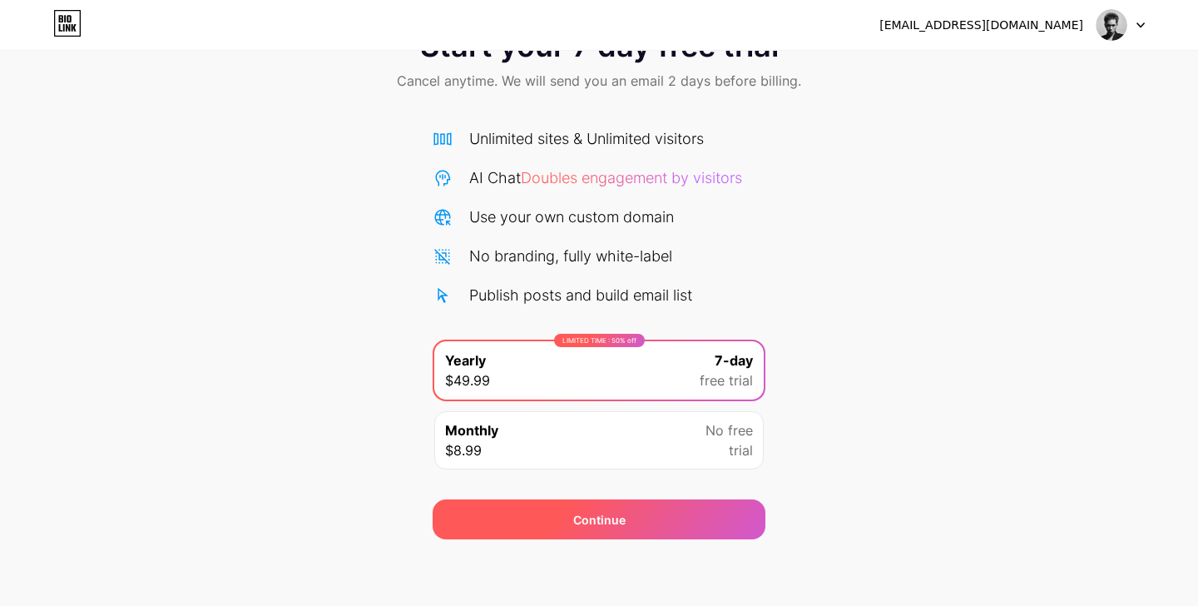
click at [633, 510] on div "Continue" at bounding box center [599, 519] width 333 height 40
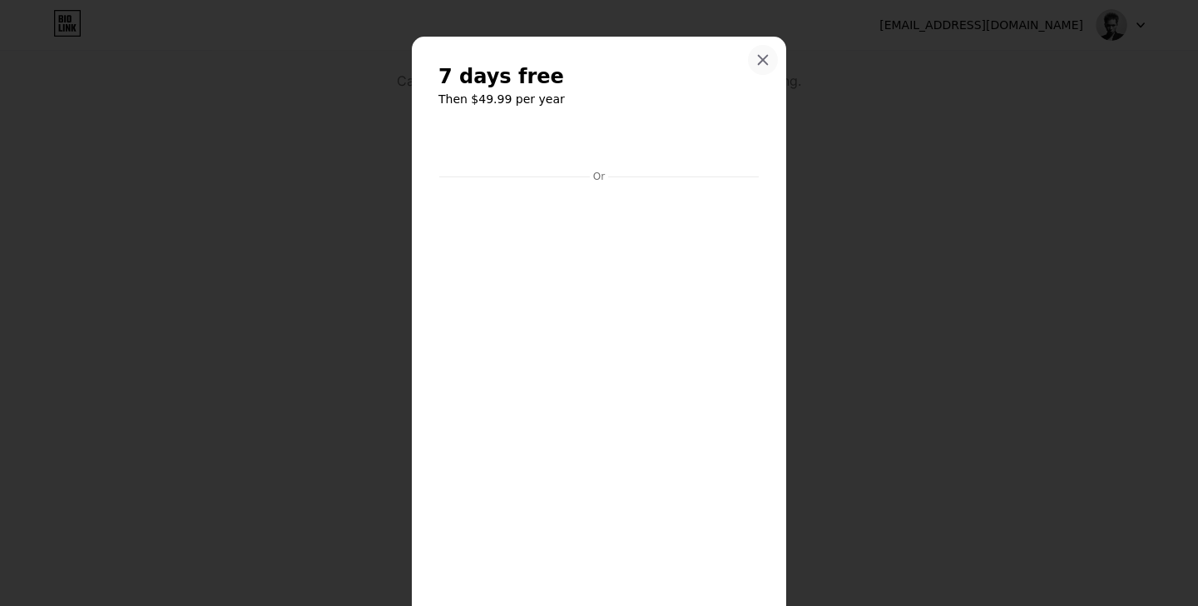
click at [764, 57] on icon at bounding box center [763, 60] width 9 height 9
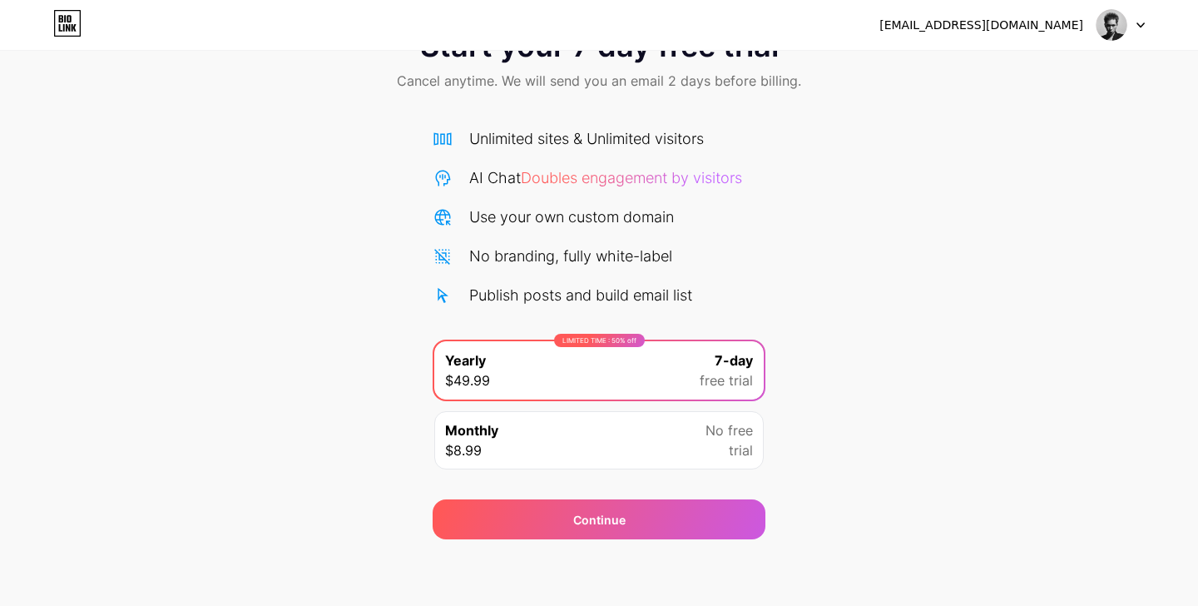
click at [630, 460] on div "Monthly $8.99 No free trial" at bounding box center [598, 440] width 329 height 58
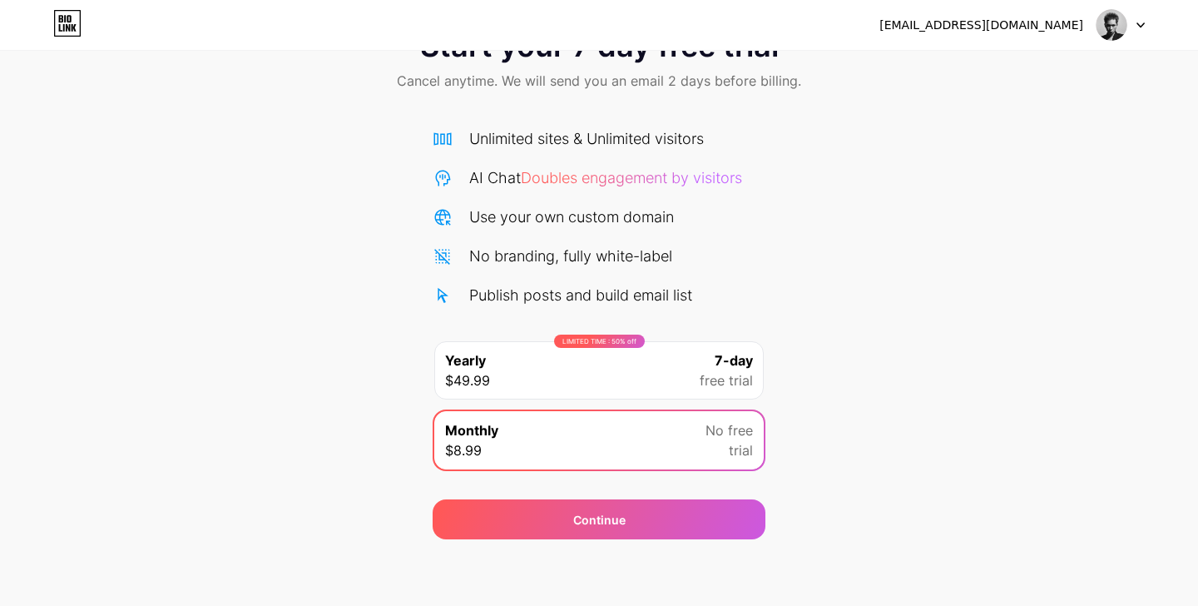
click at [683, 378] on div "LIMITED TIME : 50% off Yearly $49.99 7-day free trial" at bounding box center [598, 370] width 329 height 58
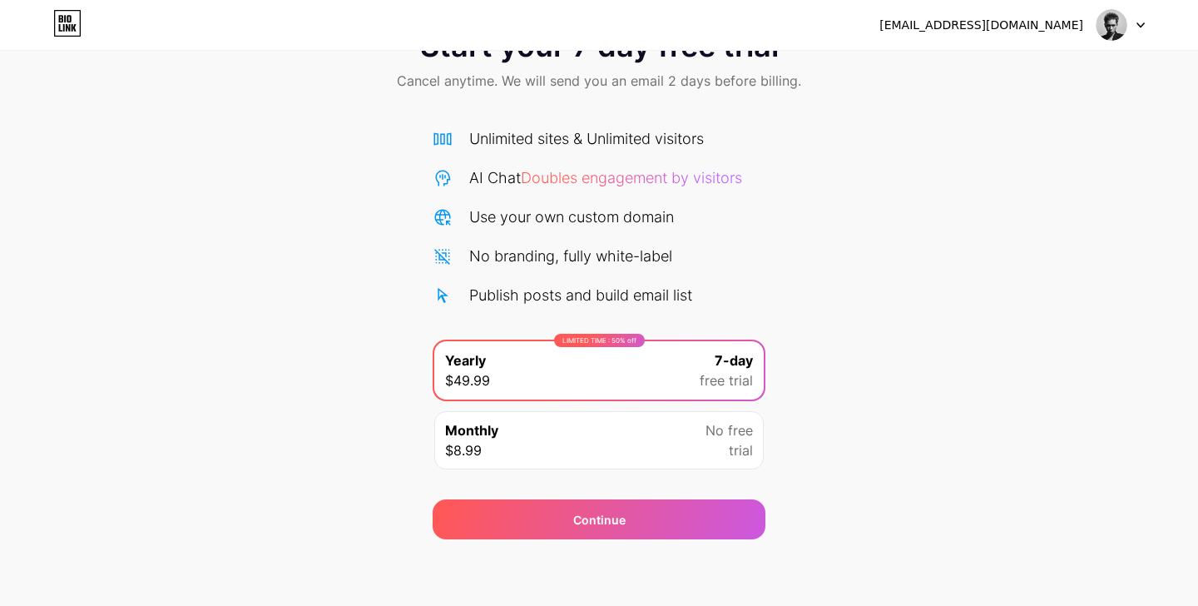
click at [657, 423] on div "Monthly $8.99 No free trial" at bounding box center [598, 440] width 329 height 58
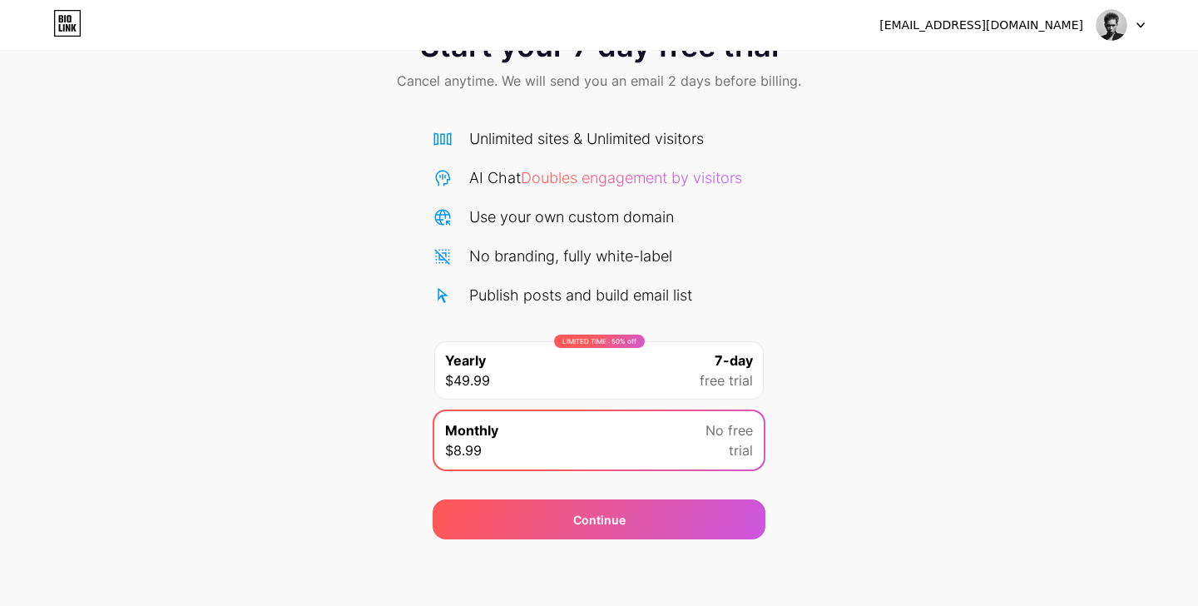
click at [1120, 25] on img at bounding box center [1111, 25] width 32 height 32
click at [1099, 148] on div "Start your 7 day free trial Cancel anytime. We will send you an email 2 days be…" at bounding box center [599, 275] width 1198 height 526
click at [672, 357] on div "LIMITED TIME : 50% off Yearly $49.99 7-day free trial" at bounding box center [598, 370] width 329 height 58
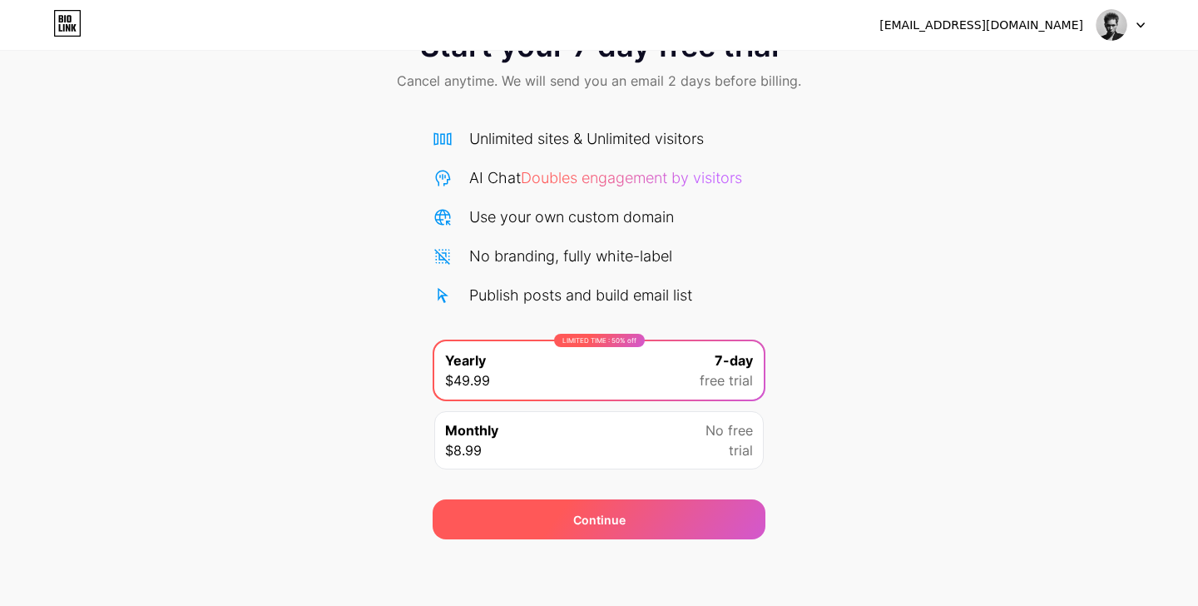
click at [661, 514] on div "Continue" at bounding box center [599, 519] width 333 height 40
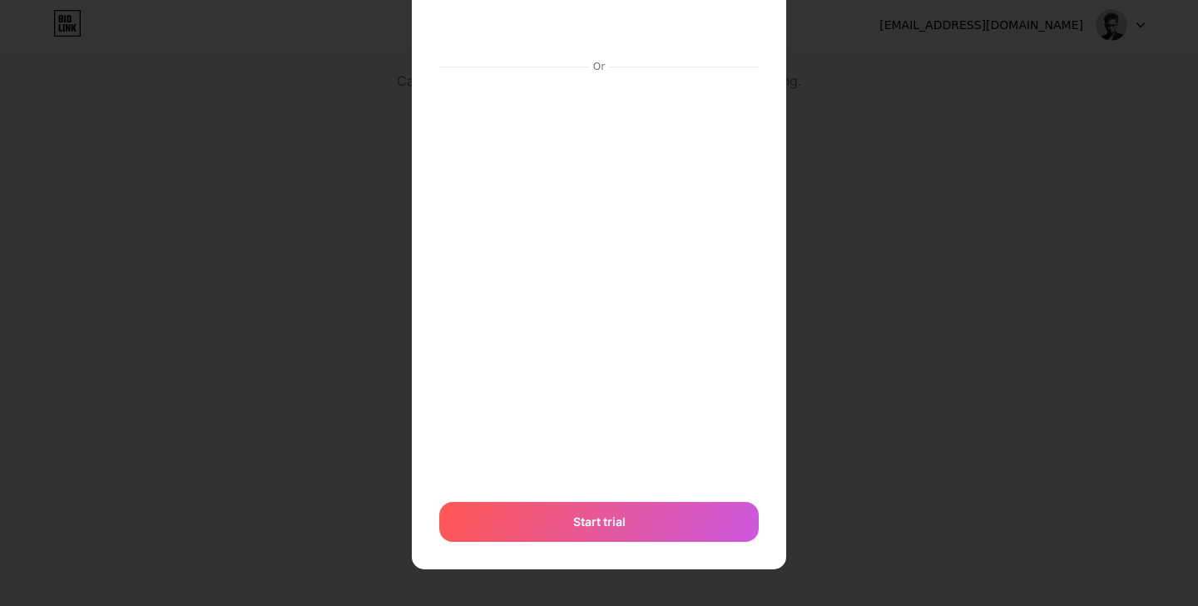
scroll to position [0, 0]
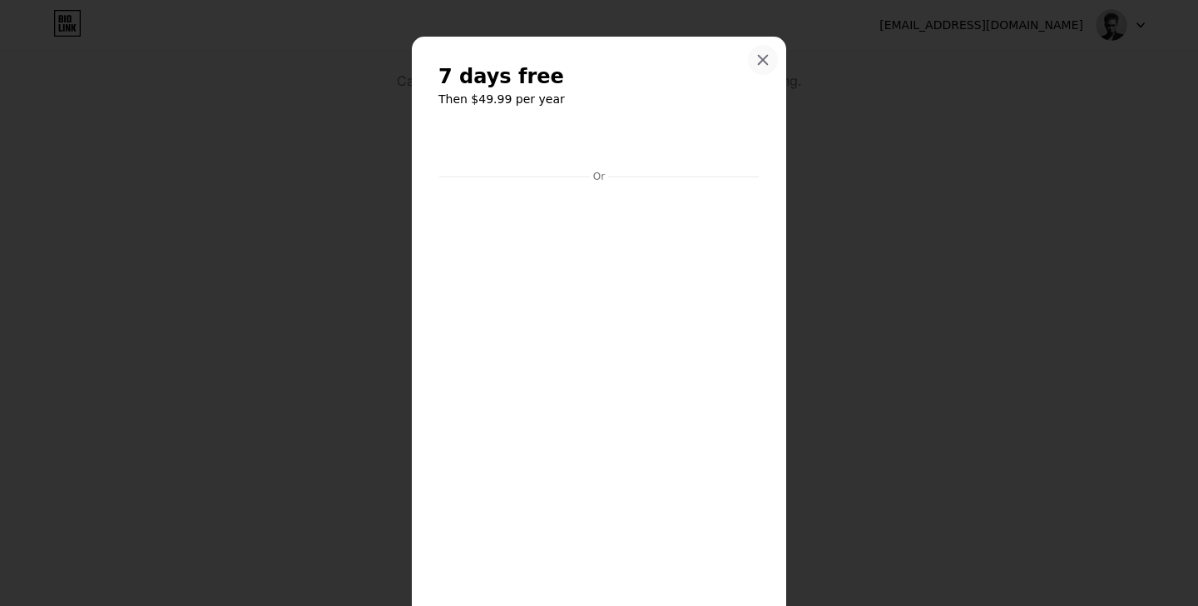
click at [766, 60] on icon at bounding box center [762, 59] width 13 height 13
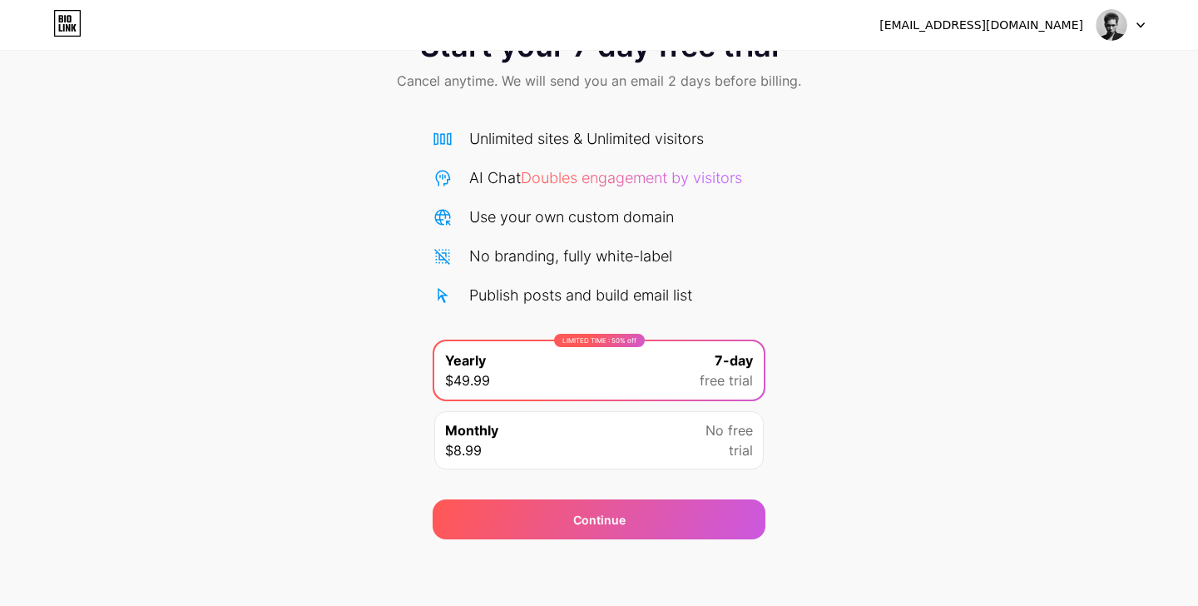
click at [813, 119] on div "Start your 7 day free trial Cancel anytime. We will send you an email 2 days be…" at bounding box center [599, 275] width 1198 height 526
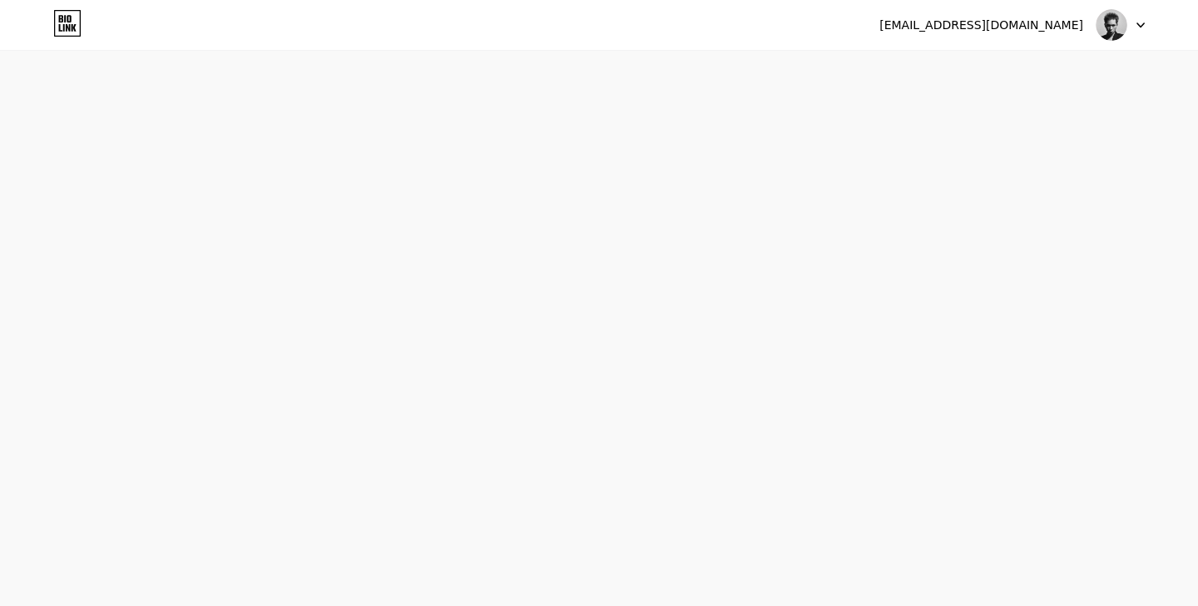
click at [62, 22] on icon at bounding box center [61, 18] width 4 height 7
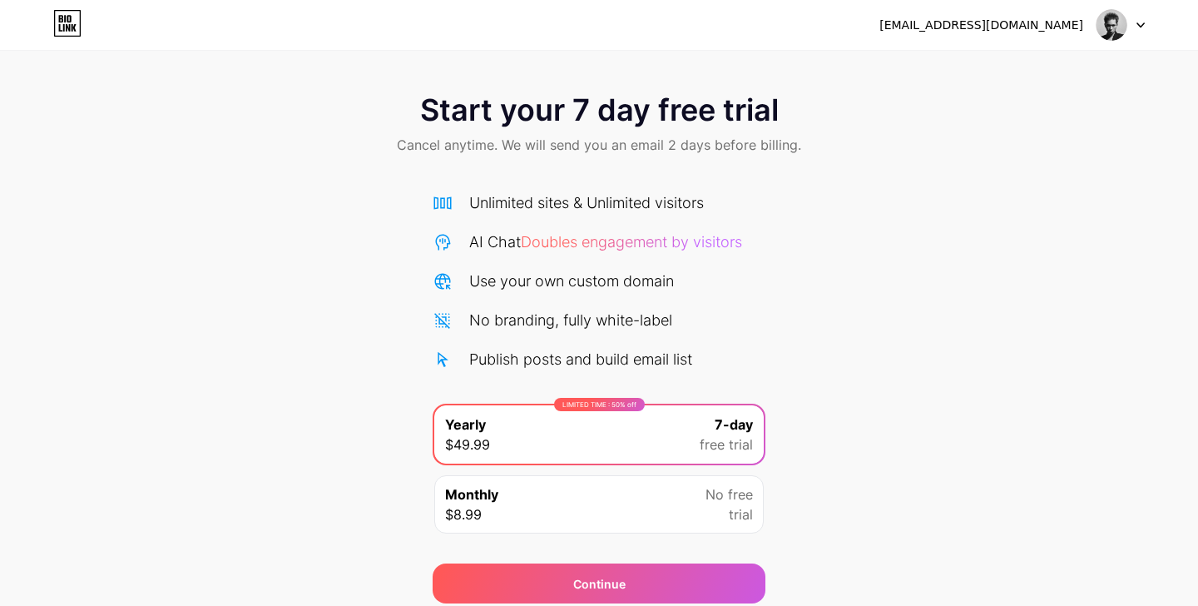
scroll to position [64, 0]
